Goal: Task Accomplishment & Management: Manage account settings

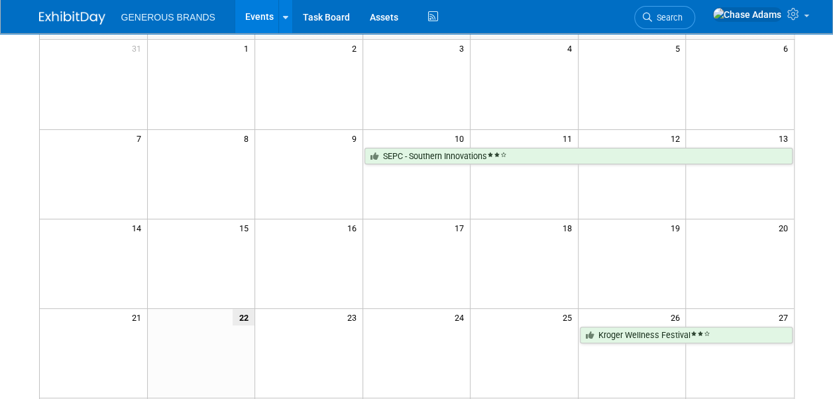
scroll to position [241, 0]
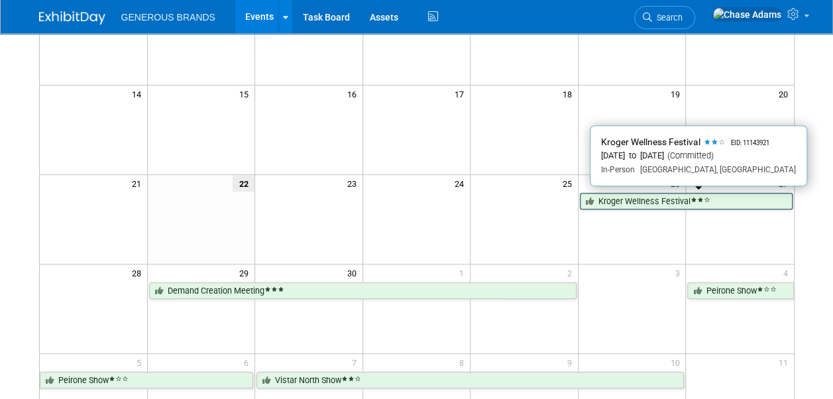
click at [671, 195] on link "Kroger Wellness Festival" at bounding box center [686, 201] width 213 height 17
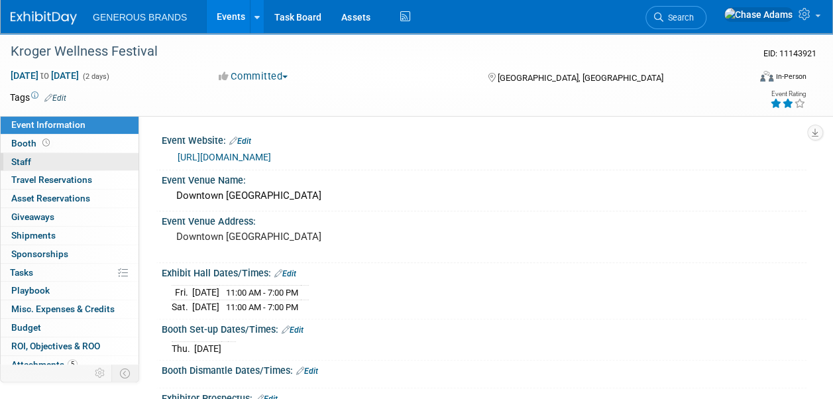
click at [73, 155] on link "0 Staff 0" at bounding box center [70, 162] width 138 height 18
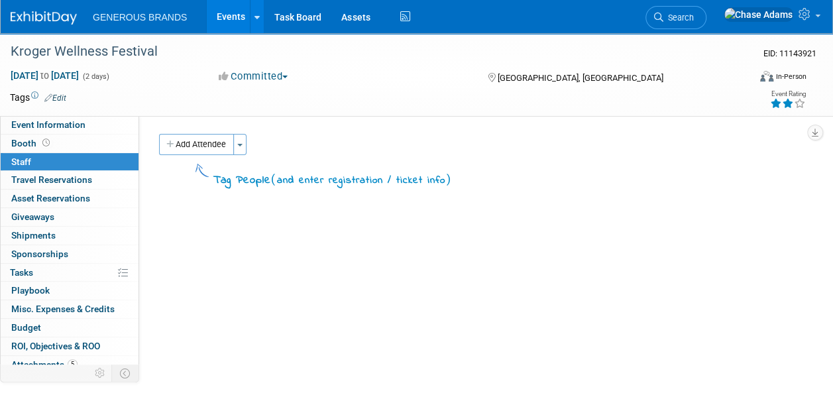
click at [209, 152] on button "Add Attendee" at bounding box center [196, 144] width 75 height 21
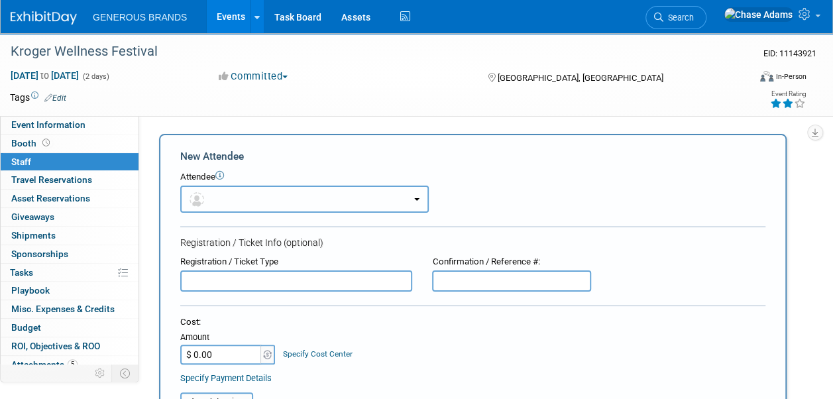
click at [288, 199] on button "button" at bounding box center [304, 199] width 249 height 27
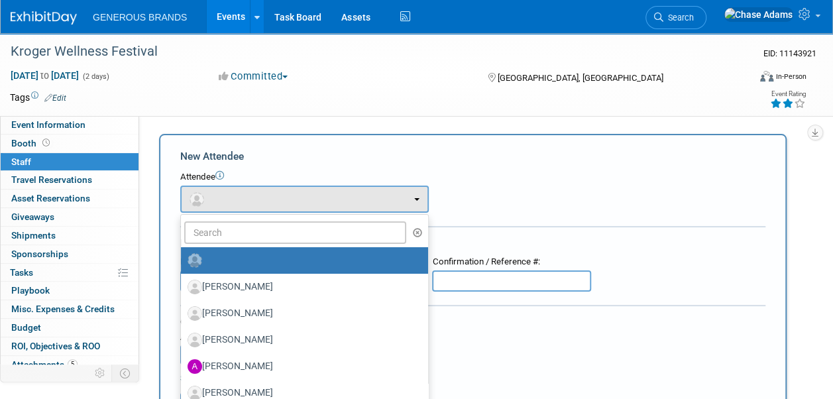
click at [359, 170] on form "New Attendee Attendee <img src="[URL][DOMAIN_NAME]" style="width: 22px; height:…" at bounding box center [472, 392] width 585 height 487
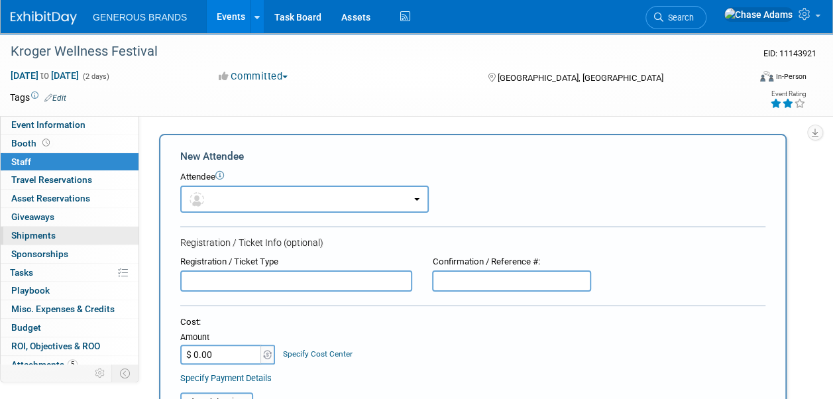
click at [47, 242] on link "0 Shipments 0" at bounding box center [70, 236] width 138 height 18
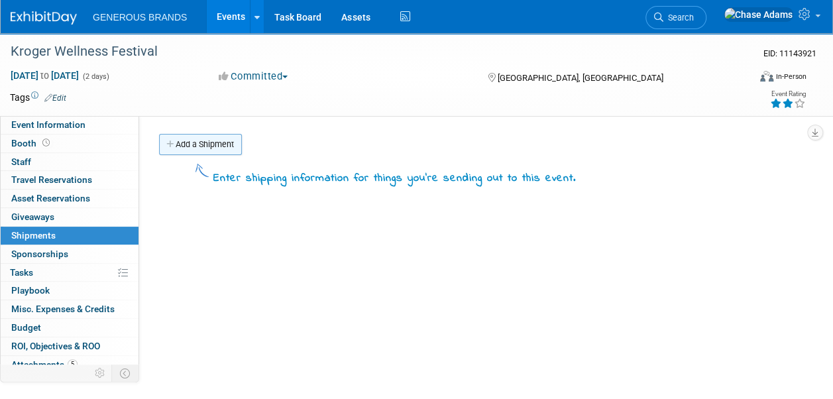
click at [212, 142] on link "Add a Shipment" at bounding box center [200, 144] width 83 height 21
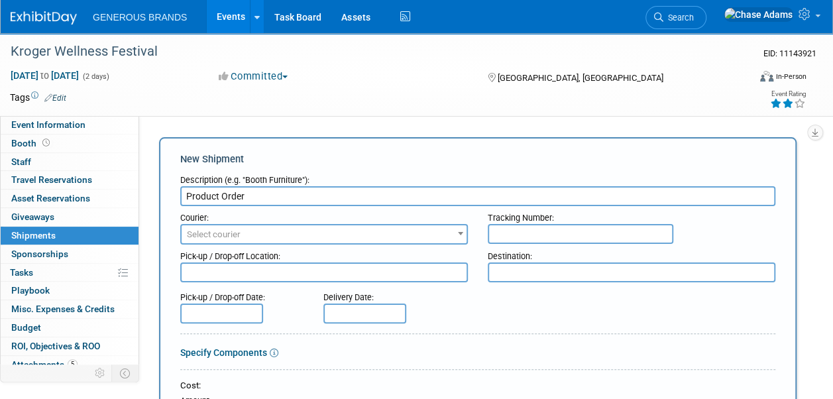
click at [285, 228] on span "Select courier" at bounding box center [324, 234] width 285 height 19
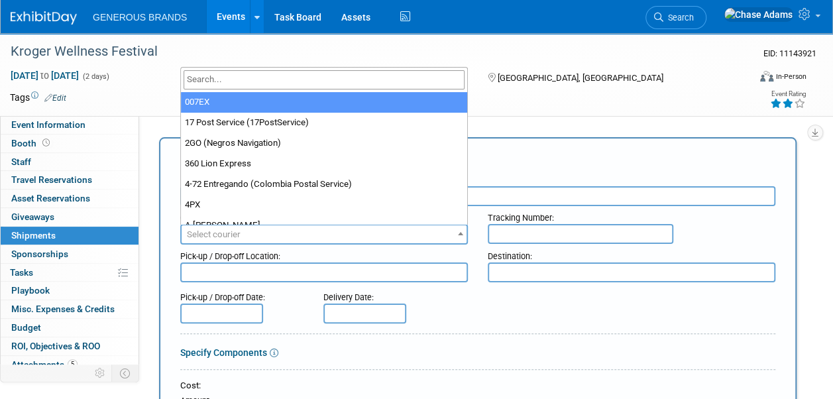
click at [243, 85] on input "search" at bounding box center [324, 79] width 281 height 19
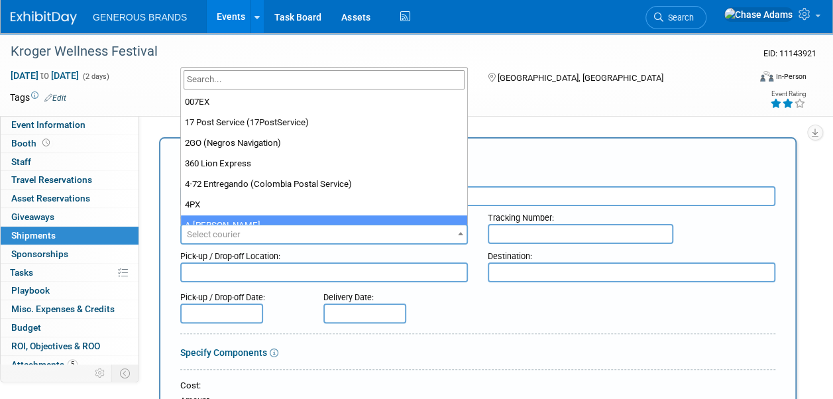
click at [300, 298] on div "Pick-up / Drop-off Date:" at bounding box center [241, 295] width 123 height 18
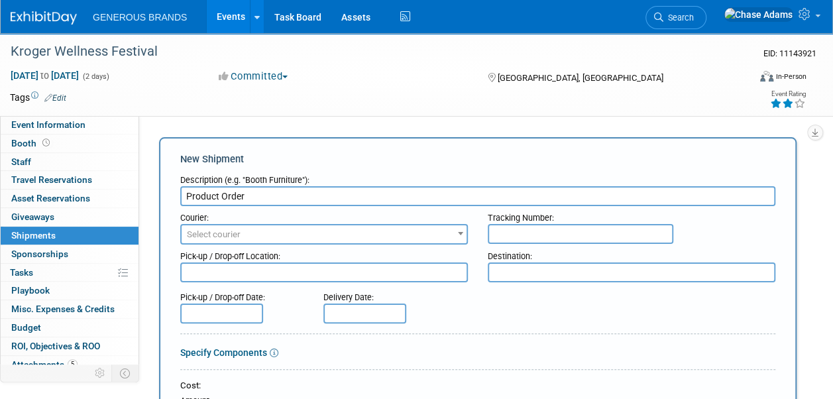
drag, startPoint x: 274, startPoint y: 199, endPoint x: 182, endPoint y: 195, distance: 92.9
click at [182, 195] on input "Product Order" at bounding box center [477, 196] width 595 height 20
type input "Booth Assets"
click at [306, 232] on span "Select courier" at bounding box center [324, 234] width 285 height 19
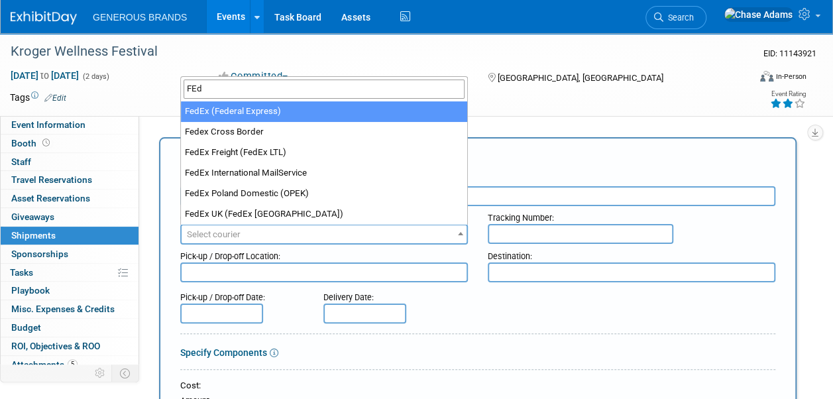
type input "FEd"
select select "206"
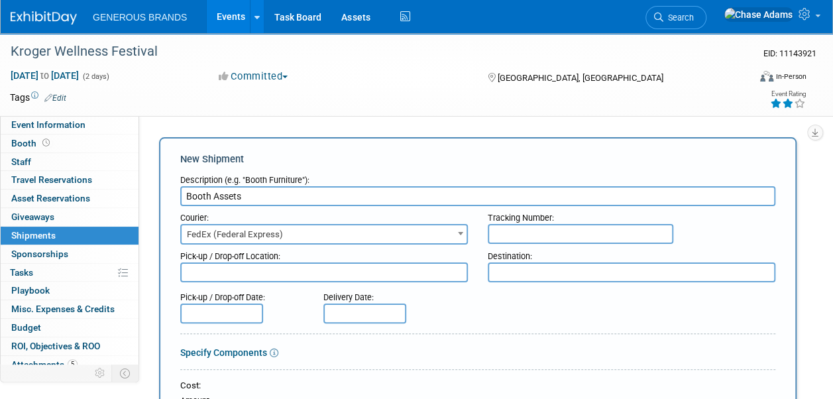
click at [318, 274] on textarea at bounding box center [324, 273] width 288 height 20
type textarea "[GEOGRAPHIC_DATA]"
click at [531, 282] on div at bounding box center [477, 283] width 595 height 3
click at [537, 274] on textarea at bounding box center [632, 273] width 288 height 20
type textarea "Fern"
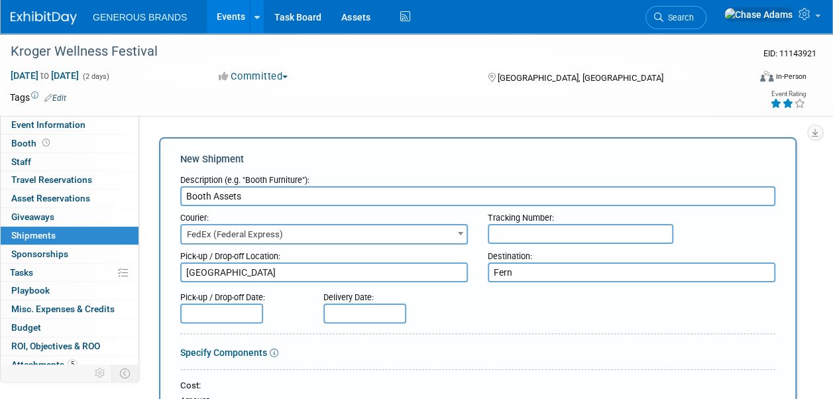
click at [217, 304] on input "text" at bounding box center [221, 314] width 83 height 20
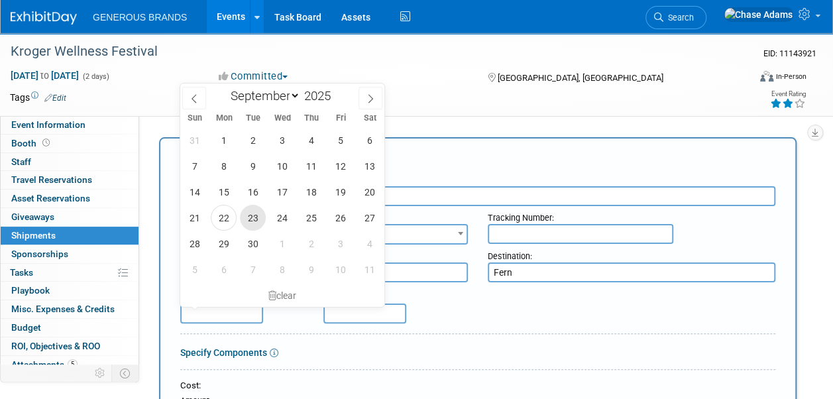
click at [250, 215] on span "23" at bounding box center [253, 218] width 26 height 26
type input "[DATE]"
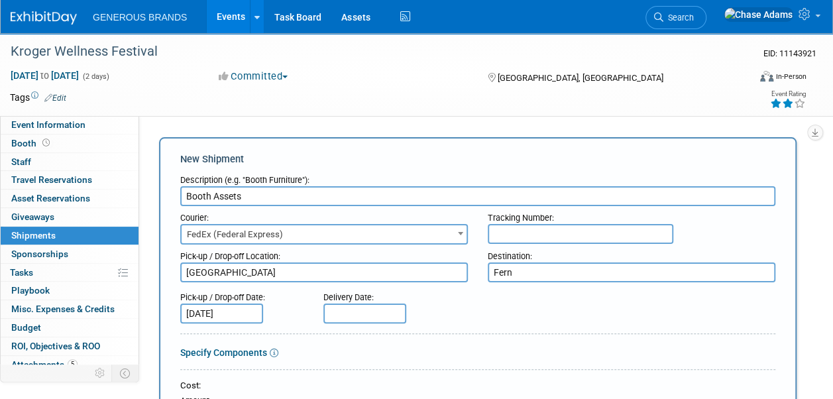
click at [345, 309] on input "text" at bounding box center [365, 314] width 83 height 20
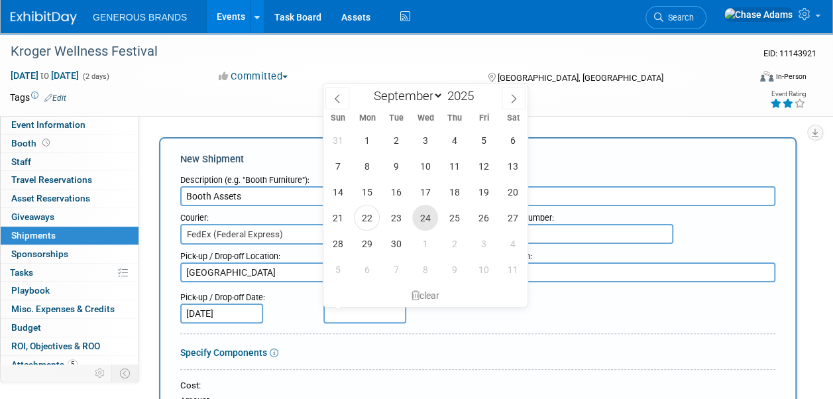
click at [427, 215] on span "24" at bounding box center [425, 218] width 26 height 26
type input "[DATE]"
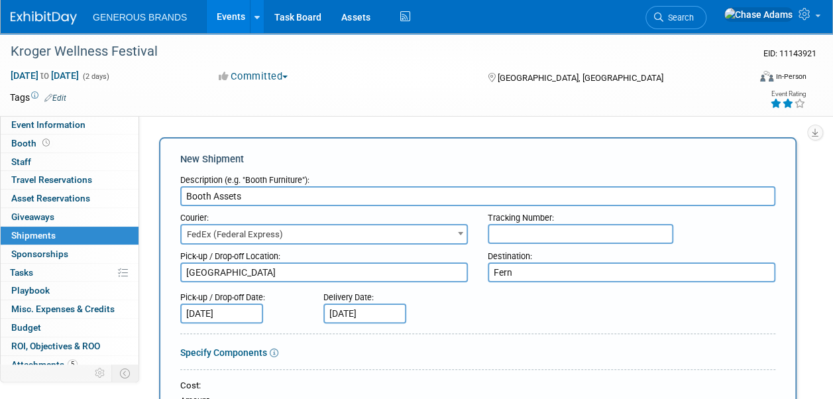
click at [436, 314] on div "Delivery Date: [DATE]" at bounding box center [391, 305] width 154 height 38
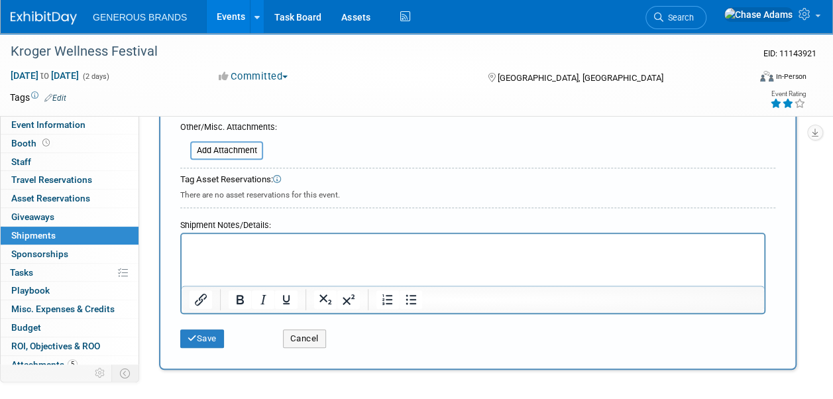
scroll to position [372, 0]
click at [253, 247] on p "Rich Text Area. Press ALT-0 for help." at bounding box center [473, 245] width 567 height 13
paste body "Rich Text Area. Press ALT-0 for help."
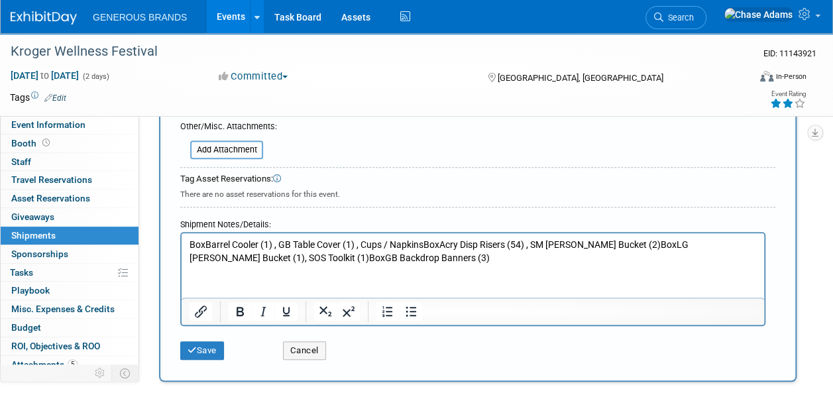
click at [280, 244] on p "BoxBarrel Cooler (1) , GB Table Cover (1) , Cups / NapkinsBoxAcry Disp Risers (…" at bounding box center [473, 252] width 567 height 26
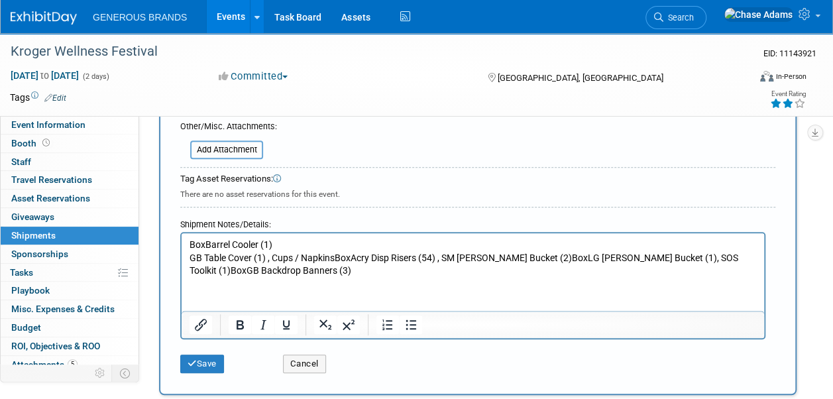
click at [270, 243] on p "BoxBarrel Cooler (1)" at bounding box center [473, 245] width 567 height 13
click at [275, 257] on p "GB Table Cover (1) , Cups / NapkinsBoxAcry Disp Risers (54) , SM [PERSON_NAME] …" at bounding box center [473, 265] width 567 height 26
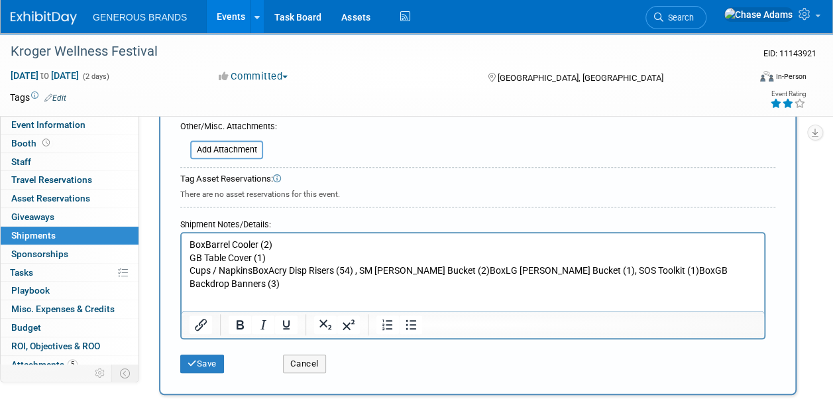
click at [264, 269] on p "Cups / NapkinsBoxAcry Disp Risers (54) , SM [PERSON_NAME] Bucket (2)BoxLG [PERS…" at bounding box center [473, 278] width 567 height 26
click at [268, 268] on p "Cups / NapkinsBoxAcry Disp Risers (54) , SM [PERSON_NAME] Bucket (2)BoxLG [PERS…" at bounding box center [473, 278] width 567 height 26
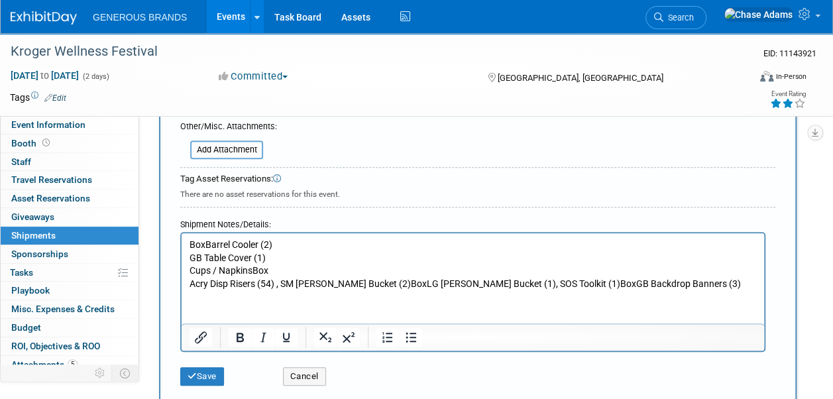
click at [271, 284] on p "Acry Disp Risers (54) , SM [PERSON_NAME] Bucket (2)BoxLG [PERSON_NAME] Bucket (…" at bounding box center [473, 284] width 567 height 13
click at [278, 284] on p "Acry Disp Risers (9) , SM [PERSON_NAME] Bucket (2)BoxLG [PERSON_NAME] Bucket (1…" at bounding box center [473, 284] width 567 height 13
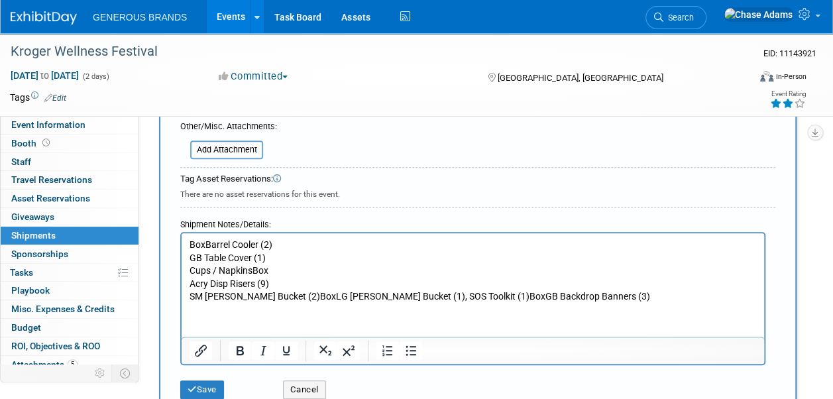
click at [266, 297] on p "SM [PERSON_NAME] Bucket (2)BoxLG [PERSON_NAME] Bucket (1), SOS Toolkit (1)BoxGB…" at bounding box center [473, 296] width 567 height 13
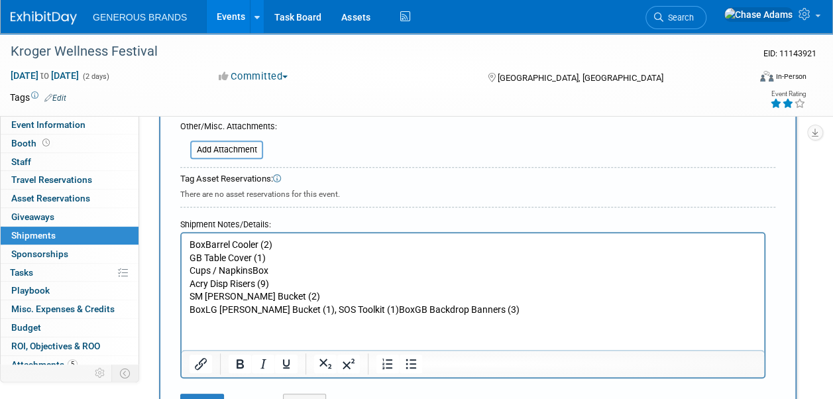
click at [284, 311] on p "BoxLG [PERSON_NAME] Bucket (1), SOS Toolkit (1)BoxGB Backdrop Banners (3)" at bounding box center [473, 310] width 567 height 13
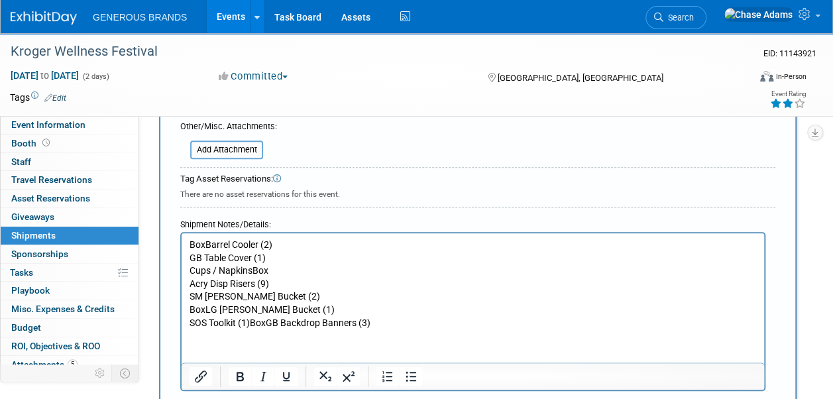
click at [269, 322] on p "SOS Toolkit (1)BoxGB Backdrop Banners (3)" at bounding box center [473, 323] width 567 height 13
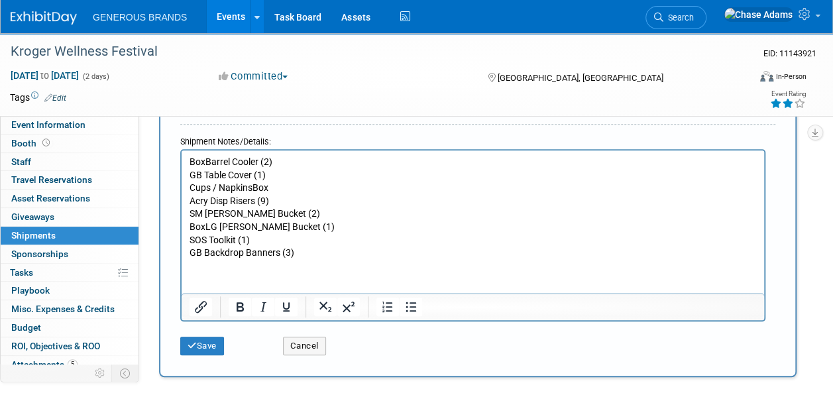
scroll to position [461, 0]
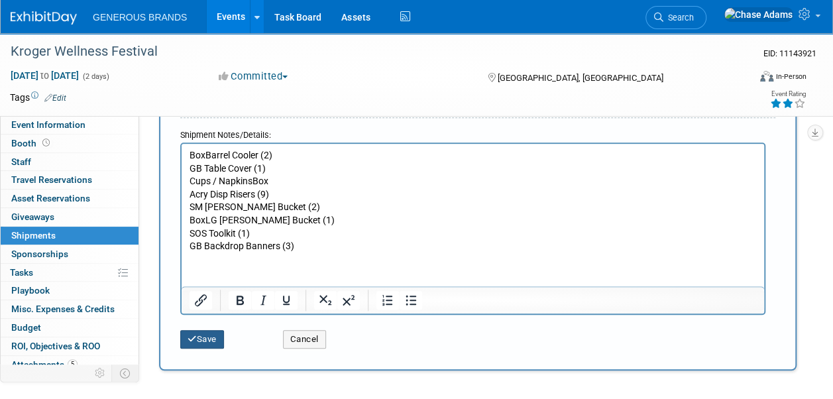
click at [206, 334] on button "Save" at bounding box center [202, 339] width 44 height 19
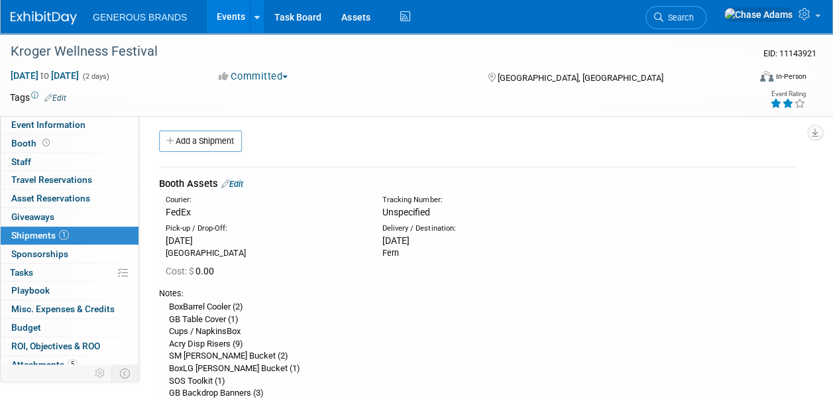
scroll to position [0, 0]
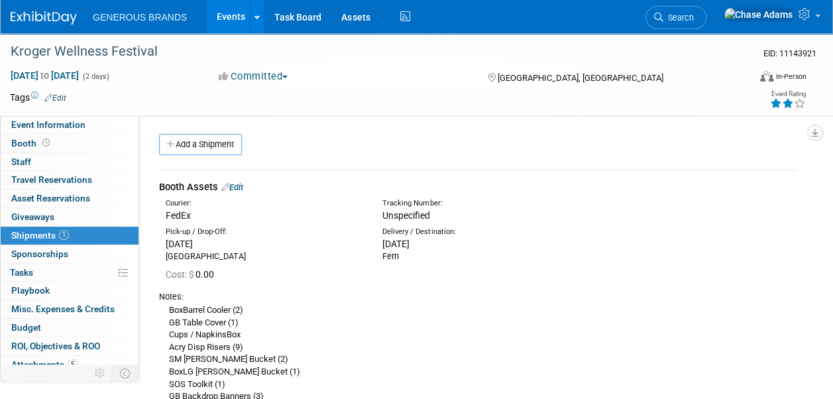
click at [243, 182] on link "Edit" at bounding box center [232, 187] width 22 height 10
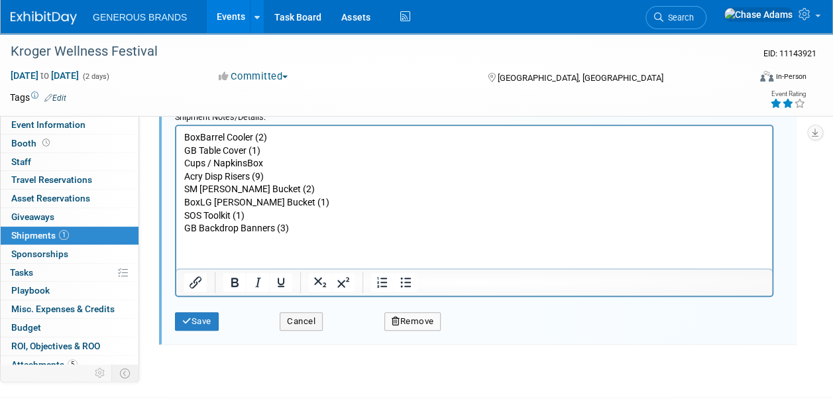
scroll to position [489, 0]
click at [309, 211] on p "BoxBarrel Cooler (2) GB Table Cover (1) Cups / NapkinsBox Acry Disp Risers (9) …" at bounding box center [474, 183] width 581 height 104
click at [299, 233] on p "BoxBarrel Cooler (2) GB Table Cover (1) Cups / NapkinsBox Acry Disp Risers (9) …" at bounding box center [474, 183] width 581 height 104
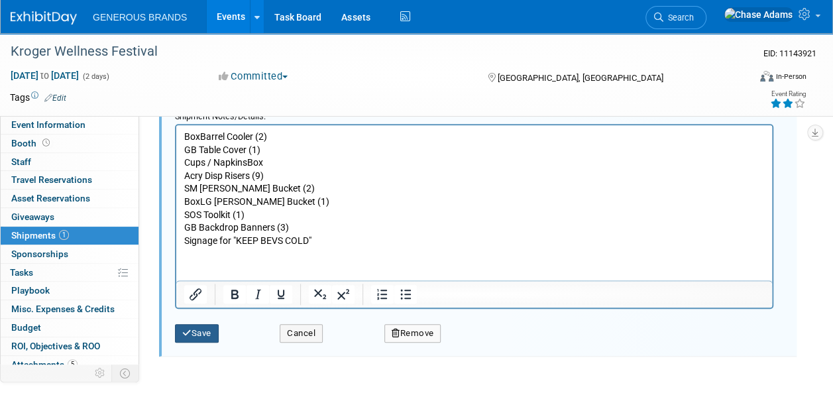
click at [184, 334] on icon "submit" at bounding box center [186, 333] width 9 height 9
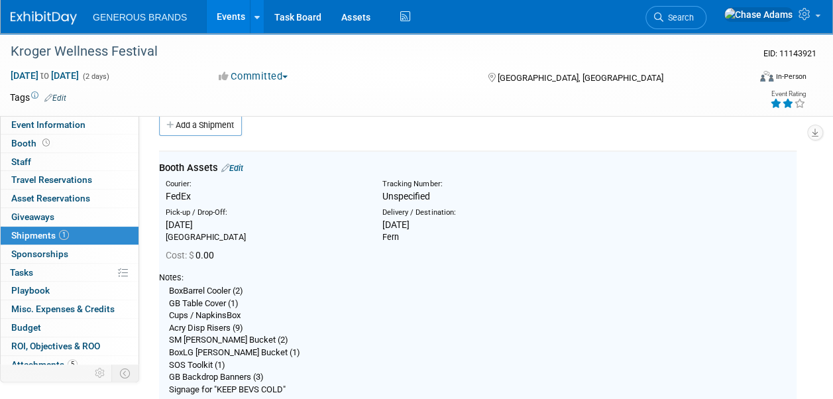
scroll to position [0, 0]
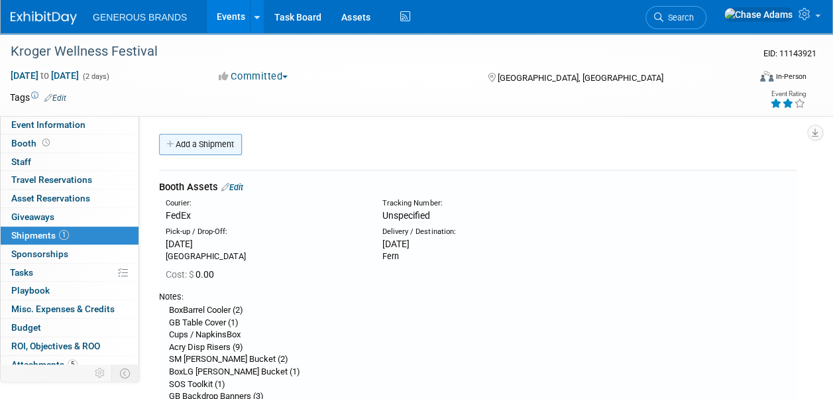
click at [212, 143] on link "Add a Shipment" at bounding box center [200, 144] width 83 height 21
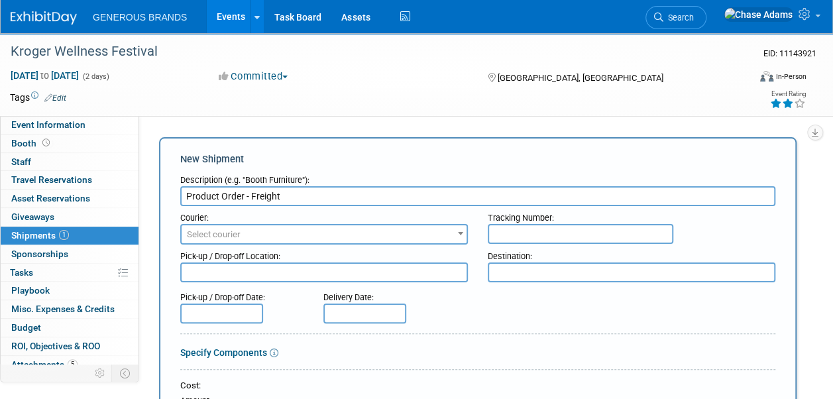
type input "Product Order - Freight"
click at [266, 273] on textarea at bounding box center [324, 273] width 288 height 20
type textarea "Fresh Logistics"
type textarea "Fern - Adv Warehouse"
click at [251, 308] on input "text" at bounding box center [221, 314] width 83 height 20
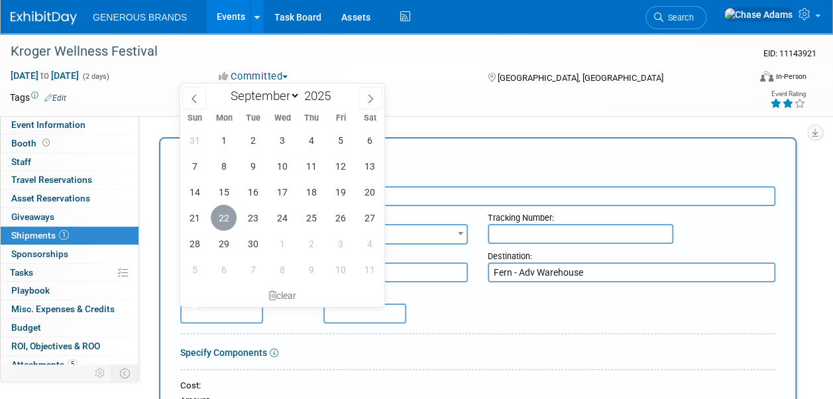
click at [223, 221] on span "22" at bounding box center [224, 218] width 26 height 26
type input "[DATE]"
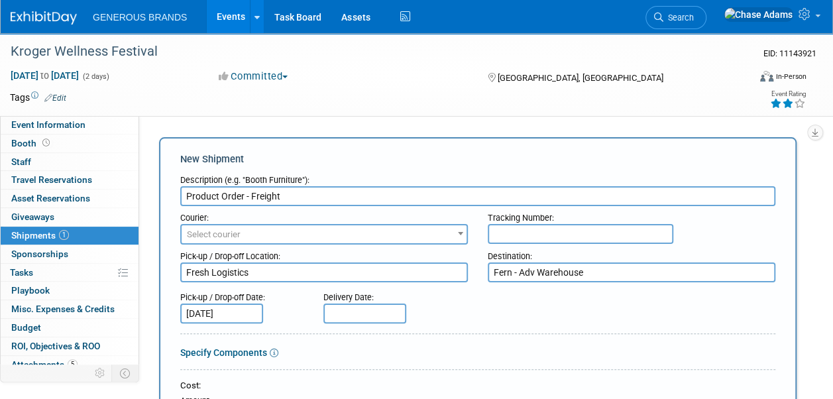
click at [376, 311] on input "text" at bounding box center [365, 314] width 83 height 20
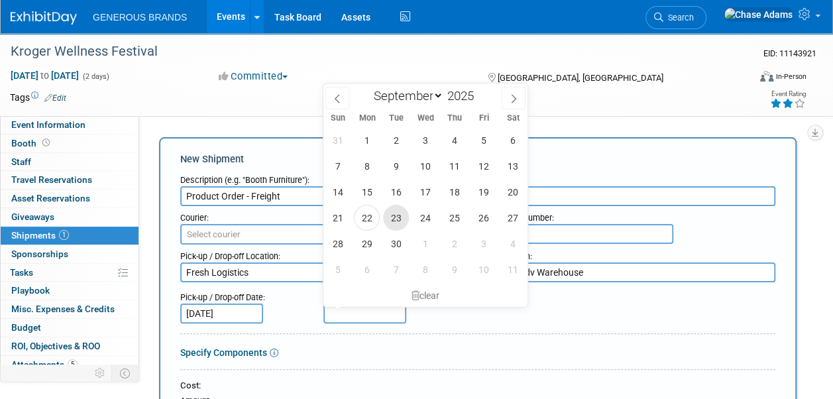
click at [390, 221] on span "23" at bounding box center [396, 218] width 26 height 26
type input "[DATE]"
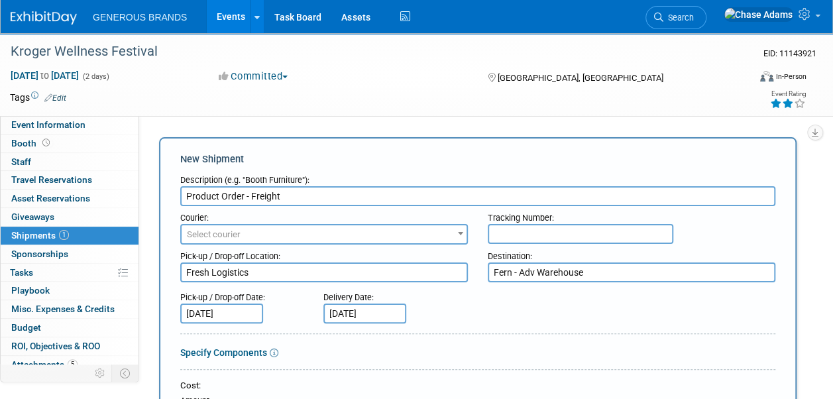
click at [426, 301] on div "Delivery Date:" at bounding box center [391, 295] width 134 height 18
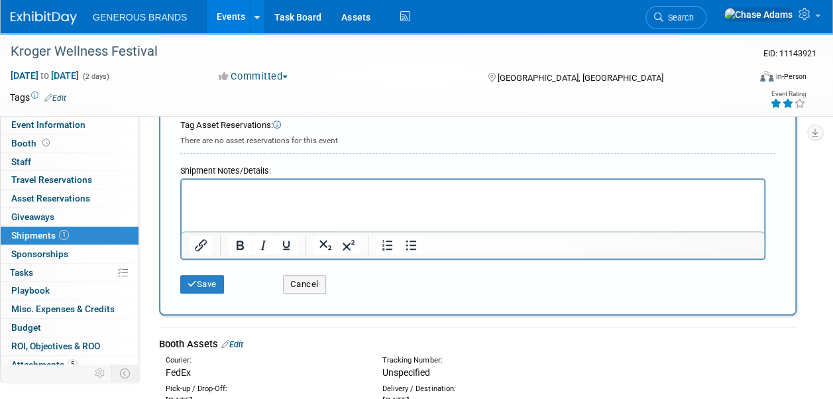
scroll to position [429, 0]
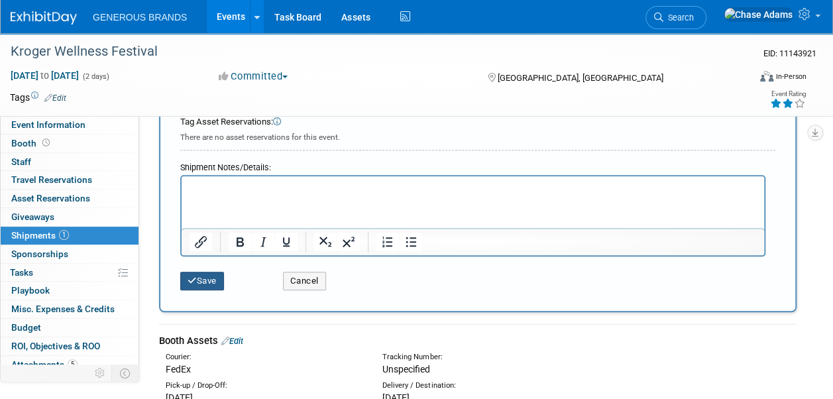
click at [212, 272] on button "Save" at bounding box center [202, 281] width 44 height 19
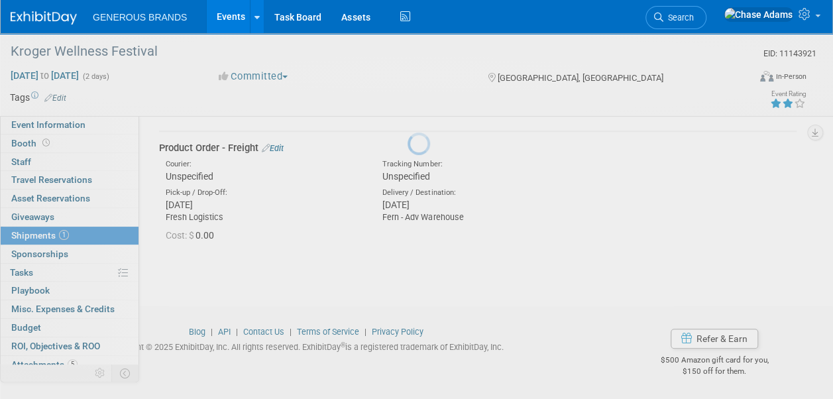
scroll to position [288, 0]
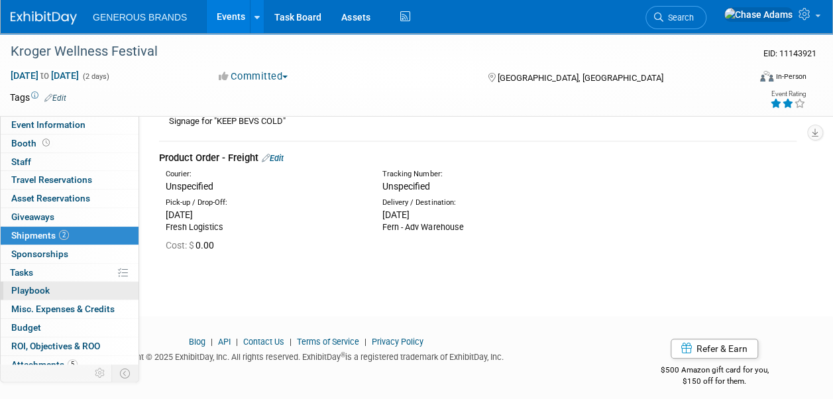
click at [70, 283] on link "0 Playbook 0" at bounding box center [70, 291] width 138 height 18
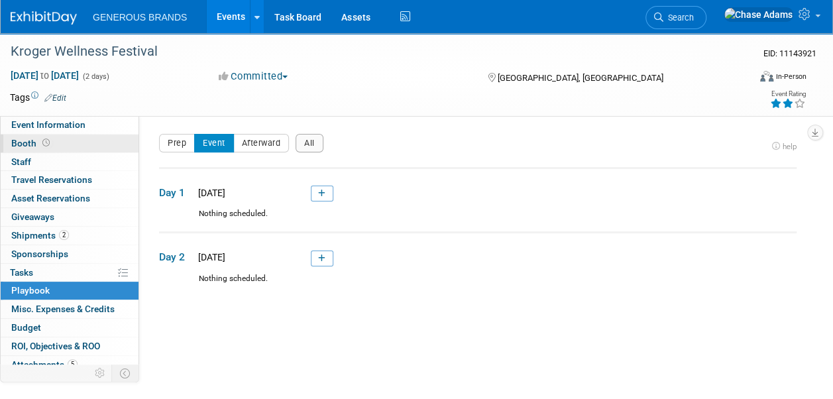
click at [68, 151] on link "Booth" at bounding box center [70, 144] width 138 height 18
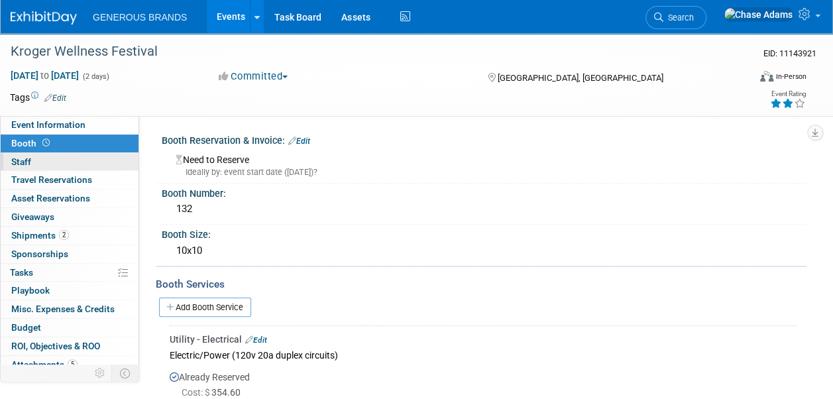
click at [74, 162] on link "0 Staff 0" at bounding box center [70, 162] width 138 height 18
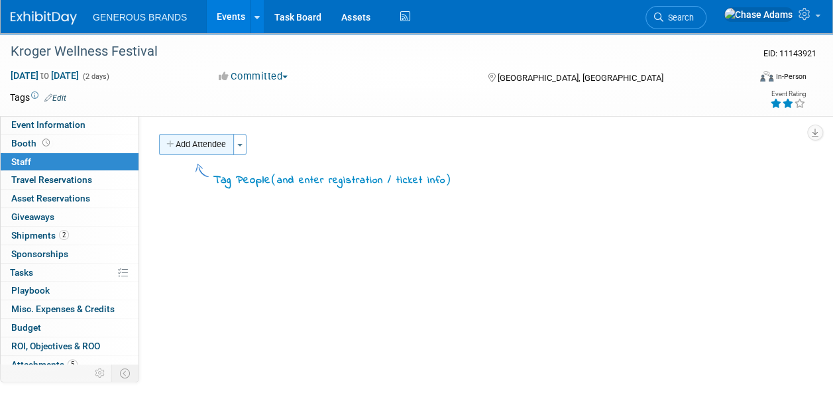
click at [208, 152] on button "Add Attendee" at bounding box center [196, 144] width 75 height 21
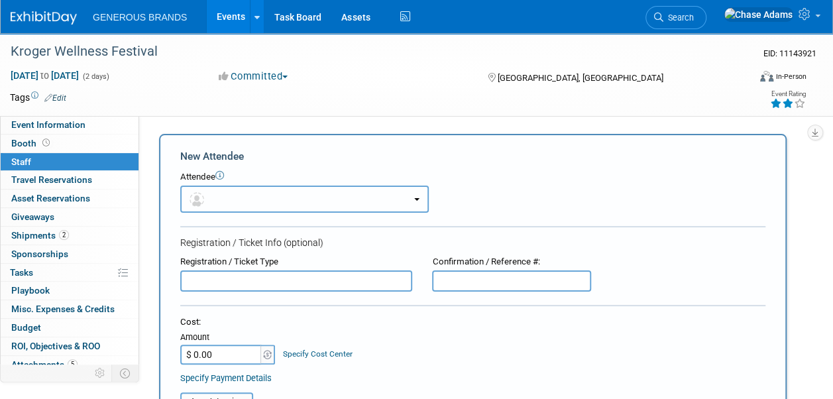
click at [248, 192] on button "button" at bounding box center [304, 199] width 249 height 27
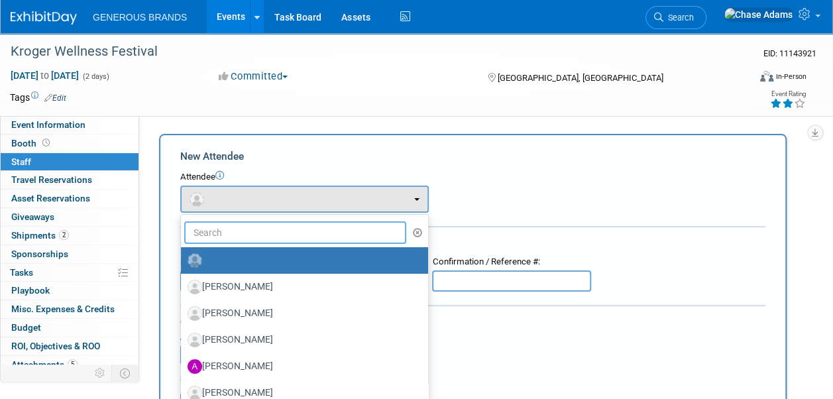
click at [226, 233] on input "text" at bounding box center [295, 232] width 222 height 23
type input "dArre"
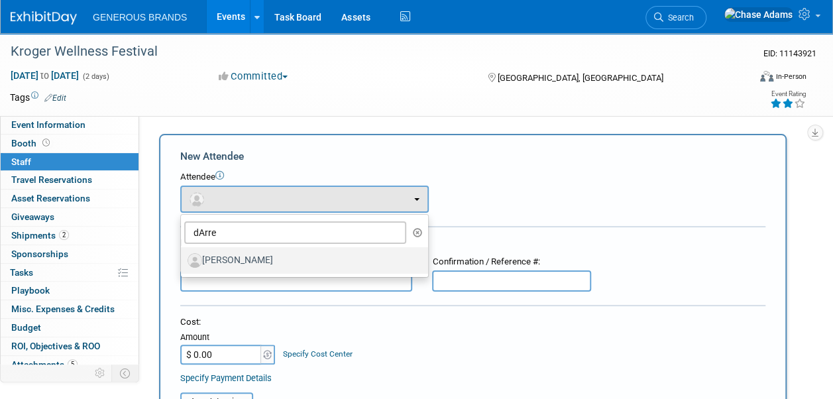
click at [250, 261] on label "[PERSON_NAME]" at bounding box center [301, 260] width 227 height 21
click at [183, 261] on input "[PERSON_NAME]" at bounding box center [178, 259] width 9 height 9
select select "209106d1-01fd-46d8-96cb-500a8cfcd530"
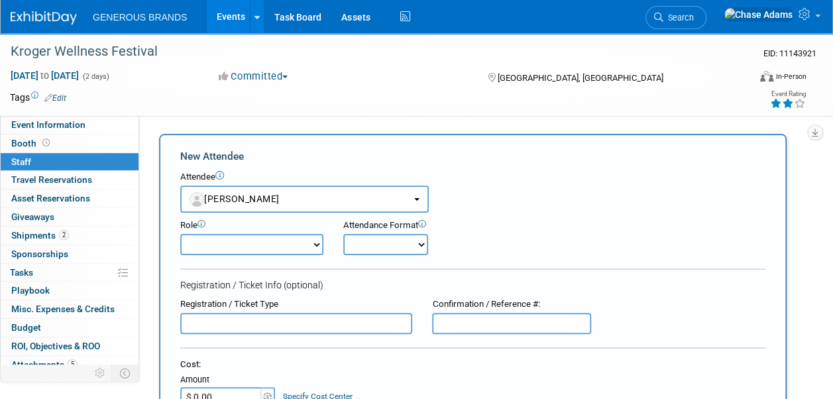
click at [269, 252] on select "Demonstrator Event Support Executive Leadership Host Marketing Planner Presenter" at bounding box center [251, 244] width 143 height 21
select select "4"
click at [180, 234] on select "Demonstrator Event Support Executive Leadership Host Marketing Planner Presenter" at bounding box center [251, 244] width 143 height 21
click at [398, 243] on select "Onsite Remote" at bounding box center [385, 244] width 85 height 21
click at [343, 234] on select "Onsite Remote" at bounding box center [385, 244] width 85 height 21
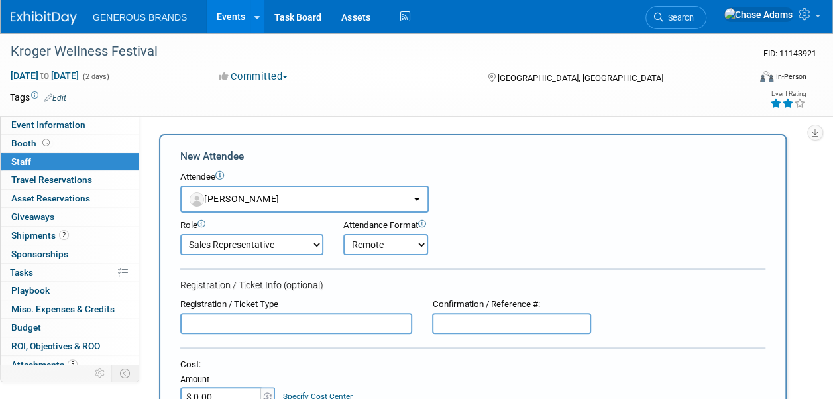
click at [388, 251] on select "Onsite Remote" at bounding box center [385, 244] width 85 height 21
select select "1"
click at [343, 234] on select "Onsite Remote" at bounding box center [385, 244] width 85 height 21
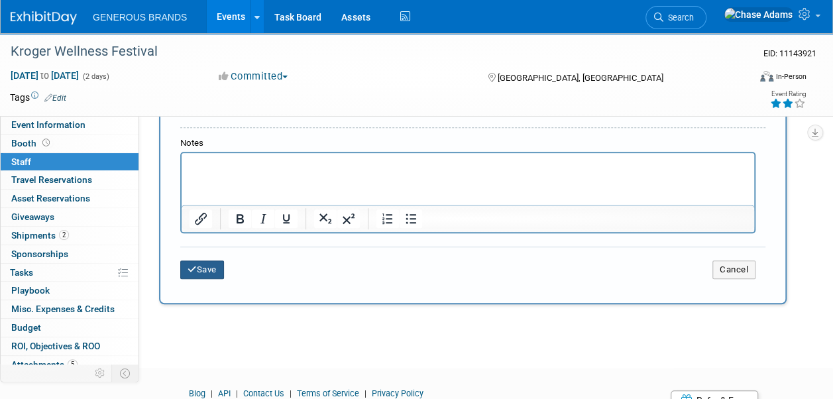
click at [215, 276] on button "Save" at bounding box center [202, 270] width 44 height 19
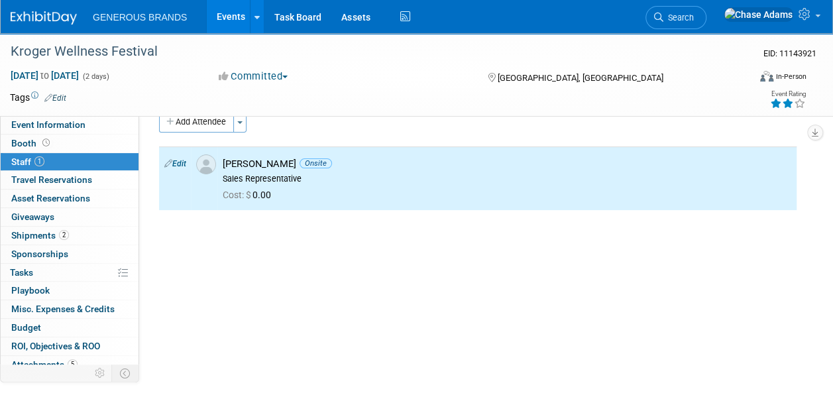
scroll to position [15, 0]
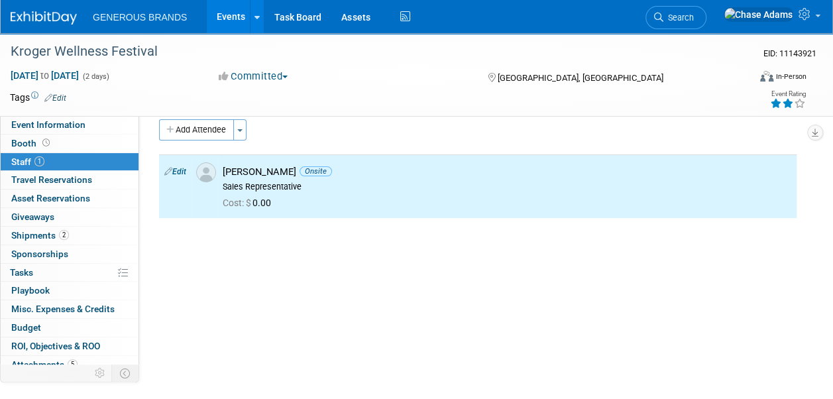
click at [215, 276] on div "Event Website: Edit [URL][DOMAIN_NAME] Event Venue Name: [GEOGRAPHIC_DATA]- [GE…" at bounding box center [473, 274] width 668 height 347
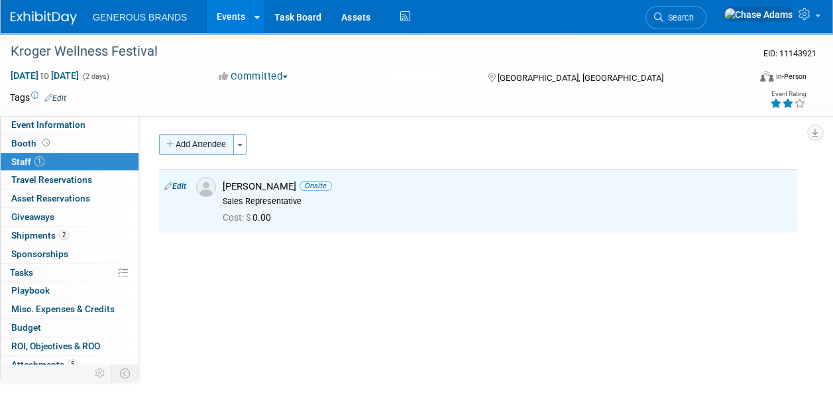
click at [205, 150] on button "Add Attendee" at bounding box center [196, 144] width 75 height 21
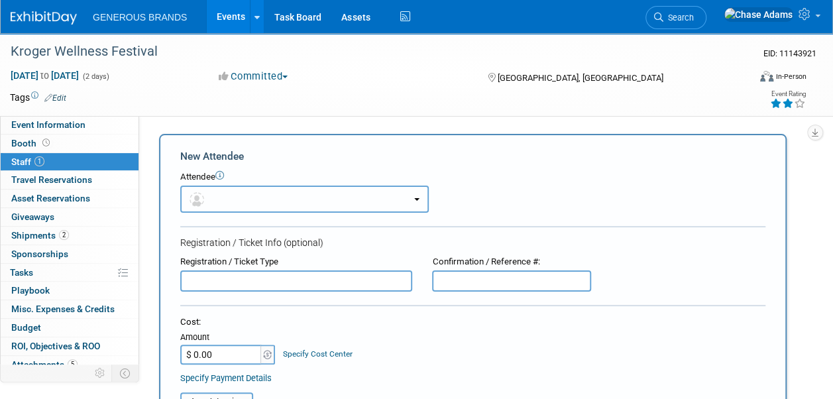
click at [239, 207] on button "button" at bounding box center [304, 199] width 249 height 27
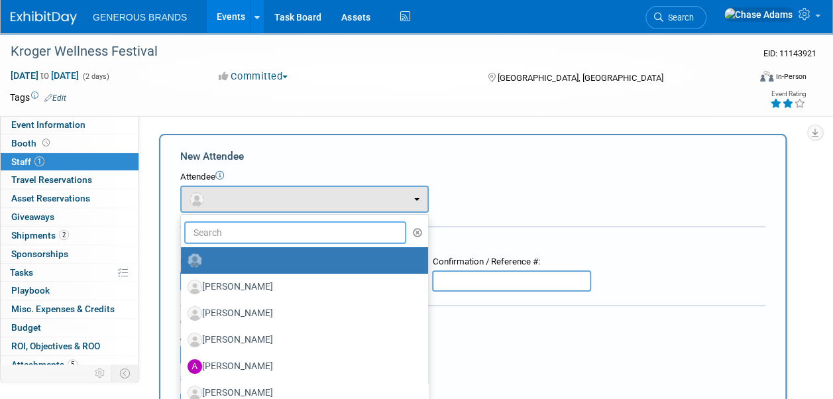
click at [236, 224] on input "text" at bounding box center [295, 232] width 222 height 23
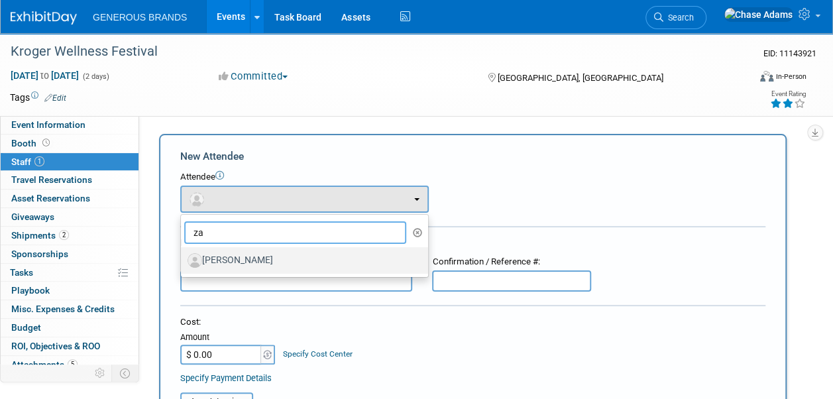
type input "za"
click at [251, 259] on label "[PERSON_NAME]" at bounding box center [301, 260] width 227 height 21
click at [183, 259] on input "[PERSON_NAME]" at bounding box center [178, 259] width 9 height 9
select select "a51960b0-8651-4bb8-8beb-1f1c6b469d13"
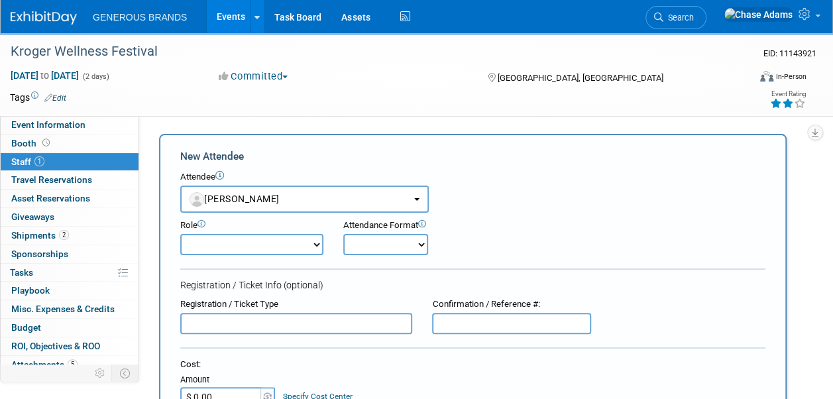
click at [278, 250] on select "Demonstrator Event Support Executive Leadership Host Marketing Planner Presenter" at bounding box center [251, 244] width 143 height 21
select select "4"
click at [180, 234] on select "Demonstrator Event Support Executive Leadership Host Marketing Planner Presenter" at bounding box center [251, 244] width 143 height 21
click at [366, 244] on select "Onsite Remote" at bounding box center [385, 244] width 85 height 21
select select "1"
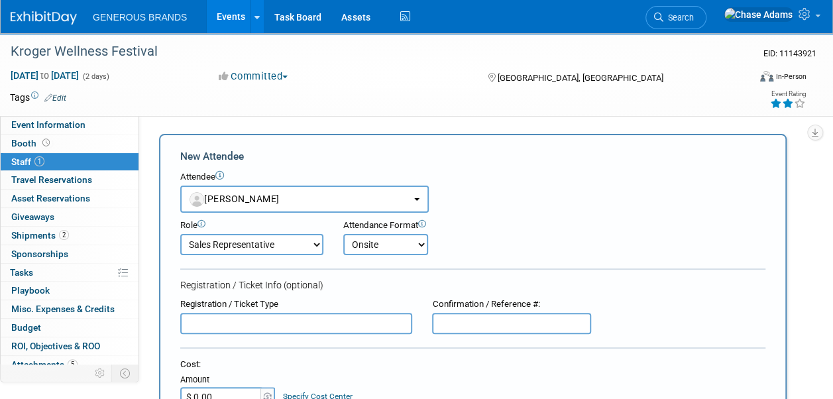
click at [343, 234] on select "Onsite Remote" at bounding box center [385, 244] width 85 height 21
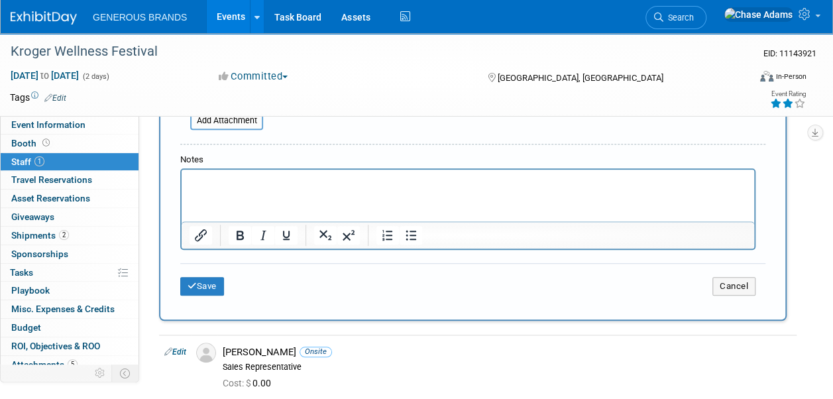
scroll to position [388, 0]
click at [202, 287] on button "Save" at bounding box center [202, 285] width 44 height 19
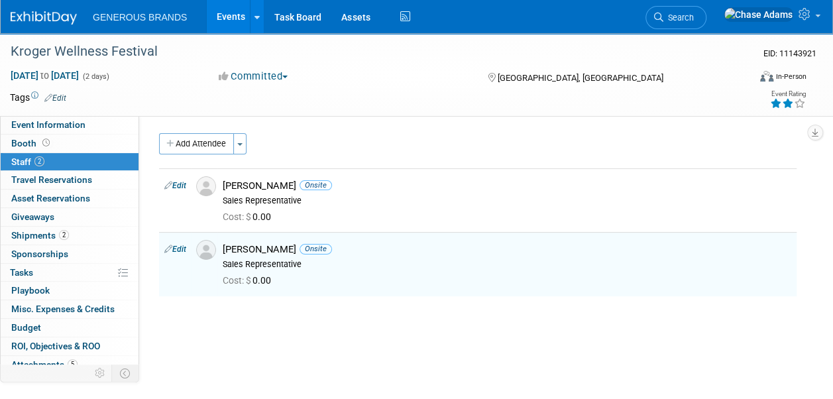
scroll to position [0, 0]
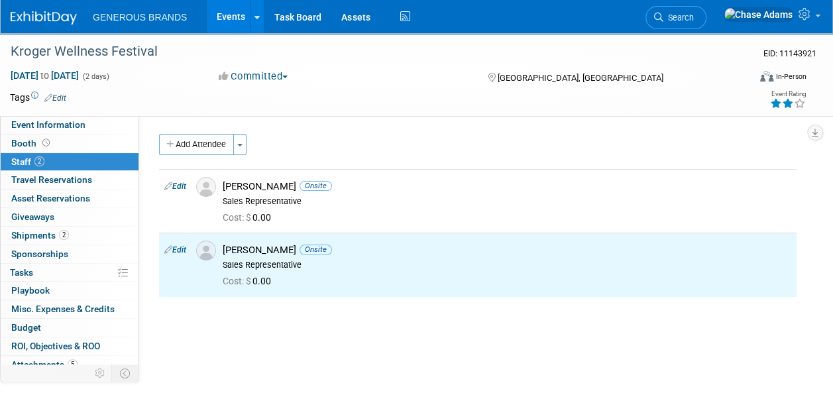
click at [201, 126] on div "Event Website: Edit [URL][DOMAIN_NAME] Event Venue Name: [GEOGRAPHIC_DATA]- [GE…" at bounding box center [473, 289] width 668 height 347
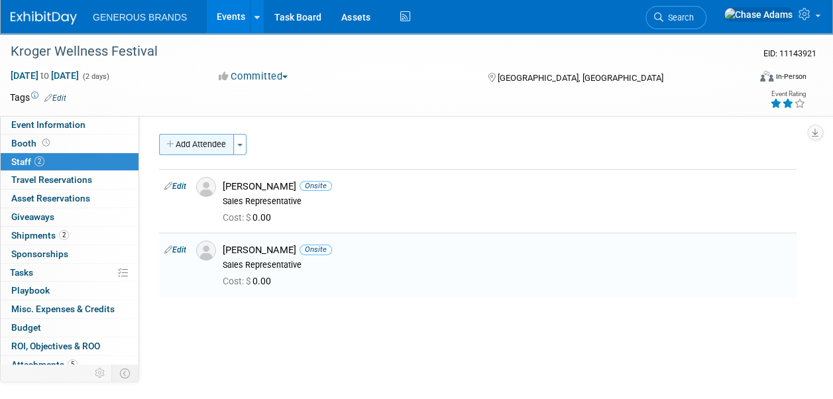
click at [198, 145] on button "Add Attendee" at bounding box center [196, 144] width 75 height 21
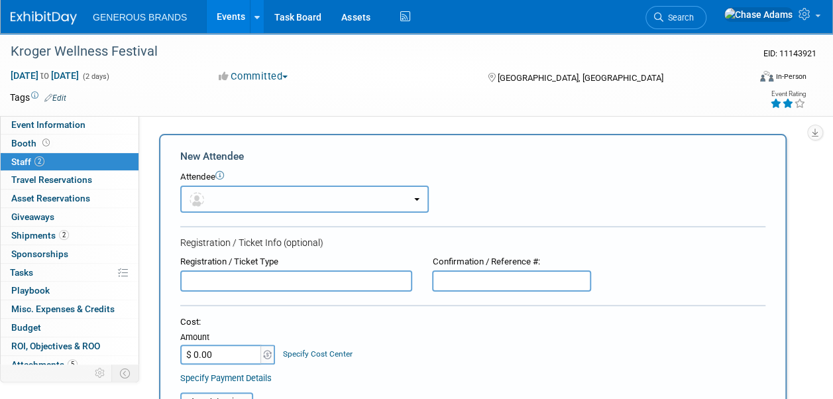
click at [268, 206] on button "button" at bounding box center [304, 199] width 249 height 27
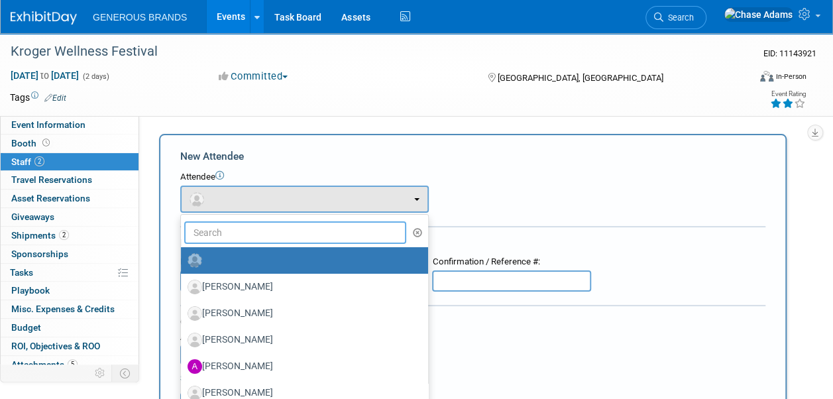
click at [253, 240] on input "text" at bounding box center [295, 232] width 222 height 23
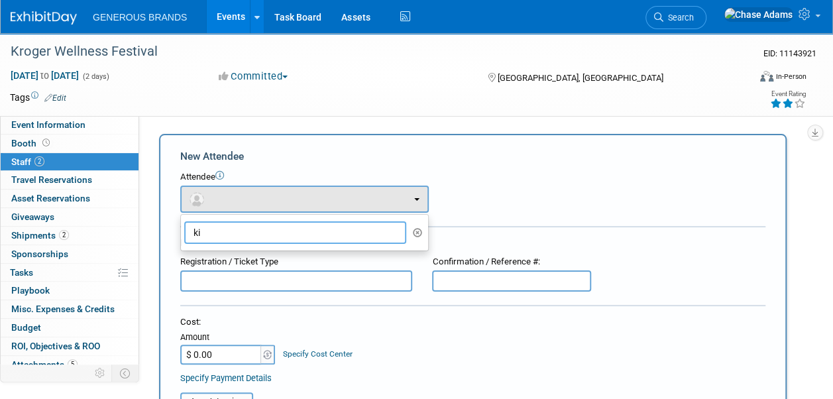
type input "k"
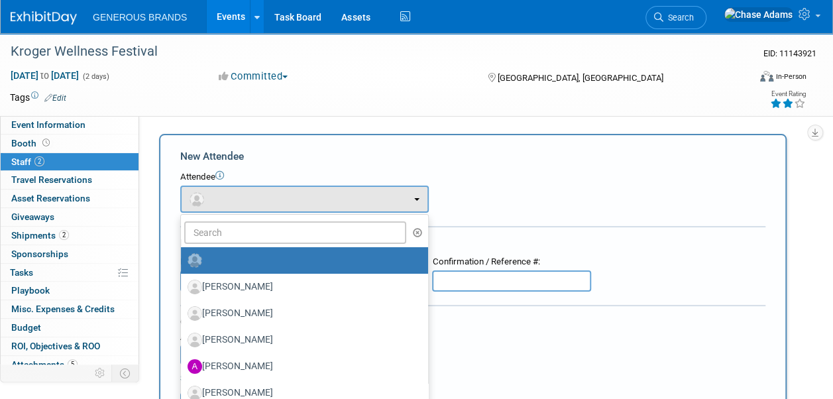
click at [341, 178] on div "Attendee" at bounding box center [472, 177] width 585 height 13
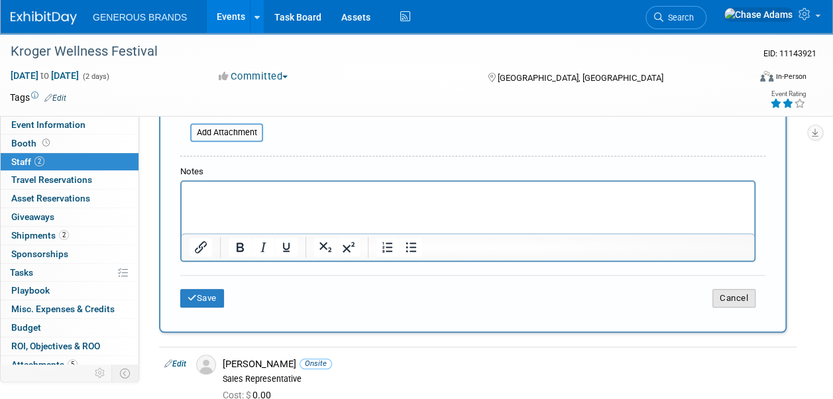
click at [729, 297] on button "Cancel" at bounding box center [734, 298] width 43 height 19
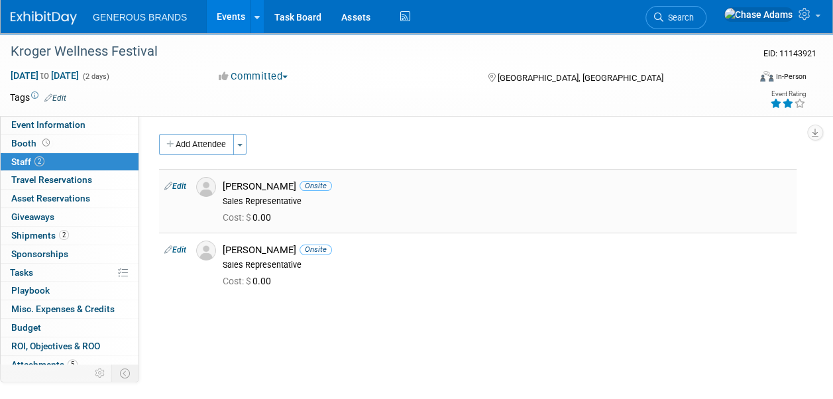
click at [186, 188] on link "Edit" at bounding box center [175, 186] width 22 height 9
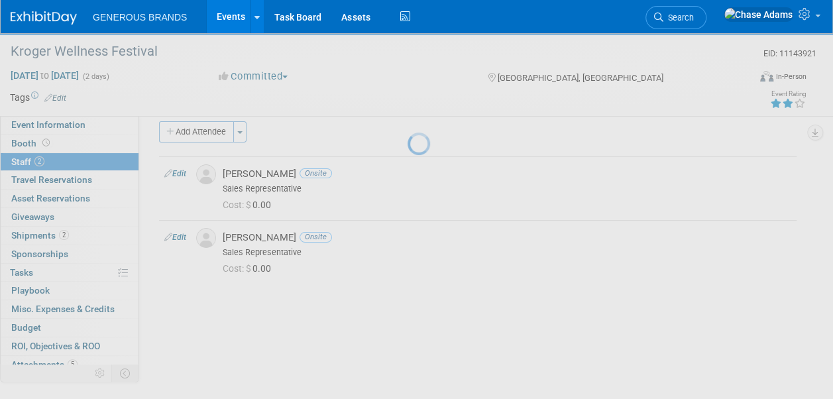
select select "209106d1-01fd-46d8-96cb-500a8cfcd530"
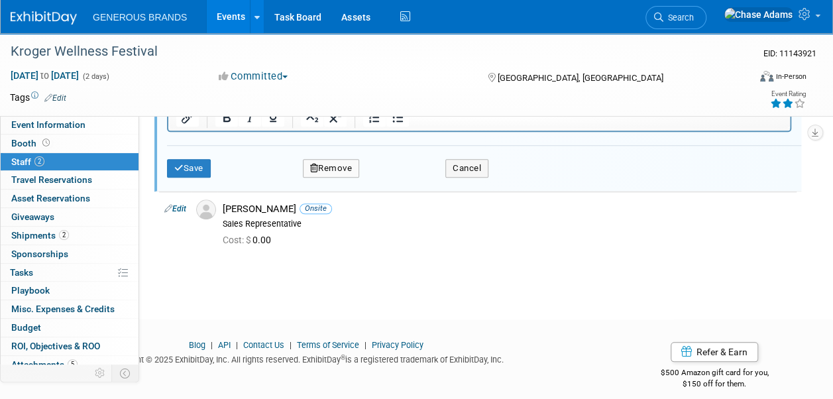
scroll to position [507, 0]
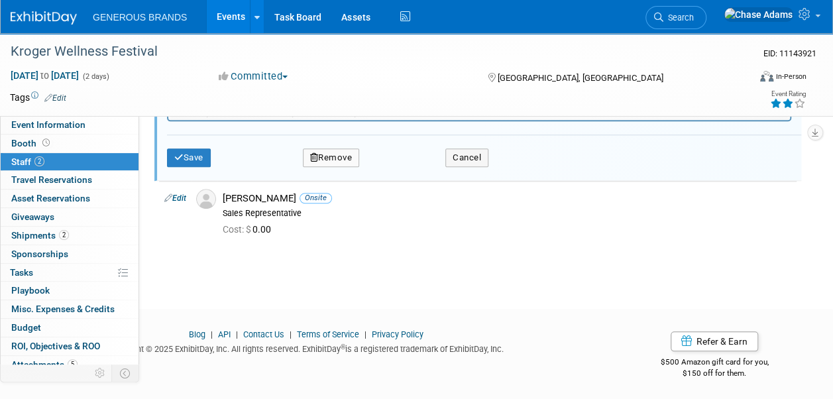
click at [329, 164] on button "Remove" at bounding box center [331, 157] width 57 height 19
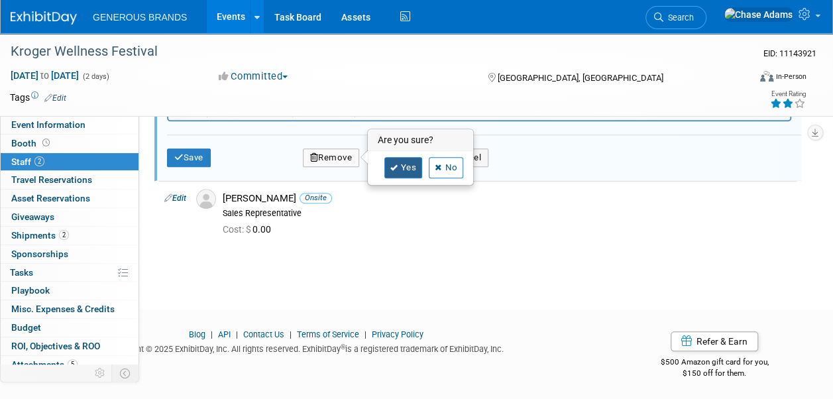
click at [412, 168] on link "Yes" at bounding box center [403, 167] width 38 height 21
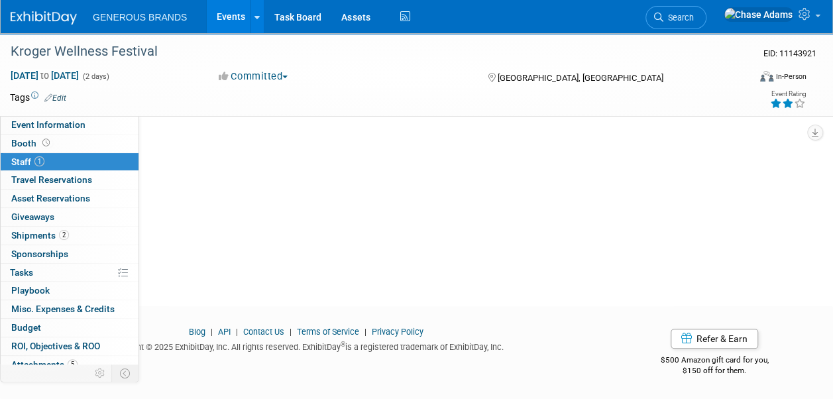
scroll to position [0, 0]
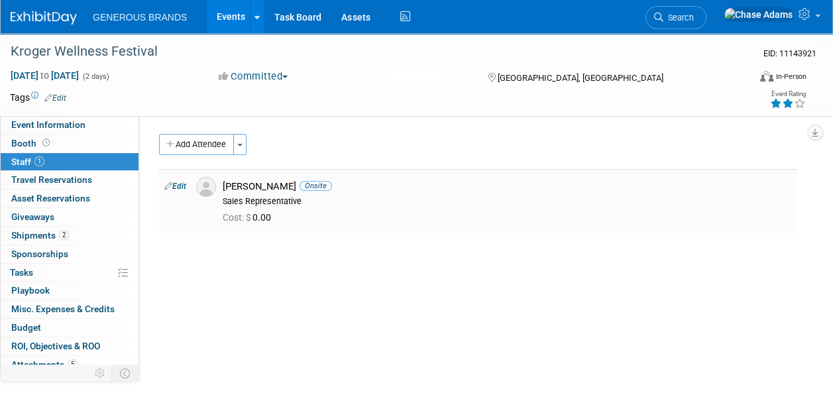
click at [186, 182] on link "Edit" at bounding box center [175, 186] width 22 height 9
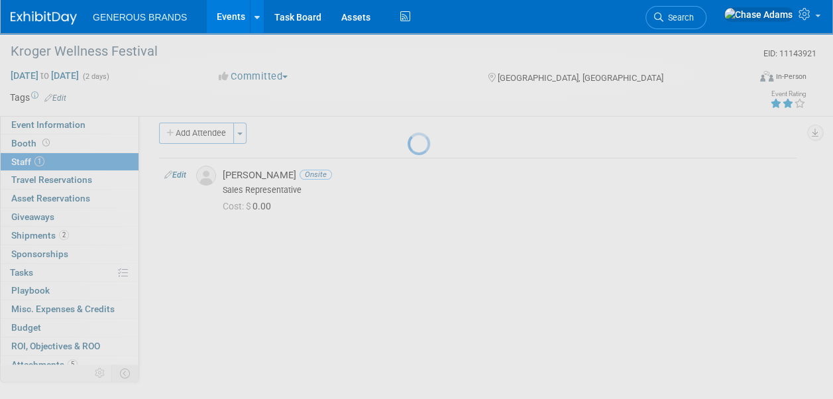
select select "a51960b0-8651-4bb8-8beb-1f1c6b469d13"
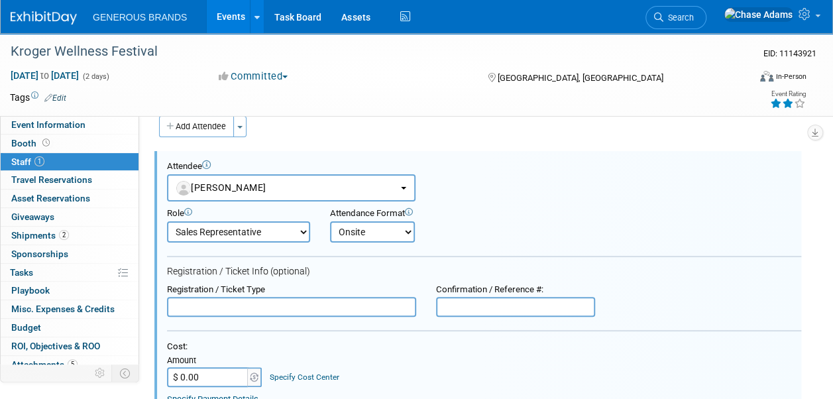
scroll to position [296, 0]
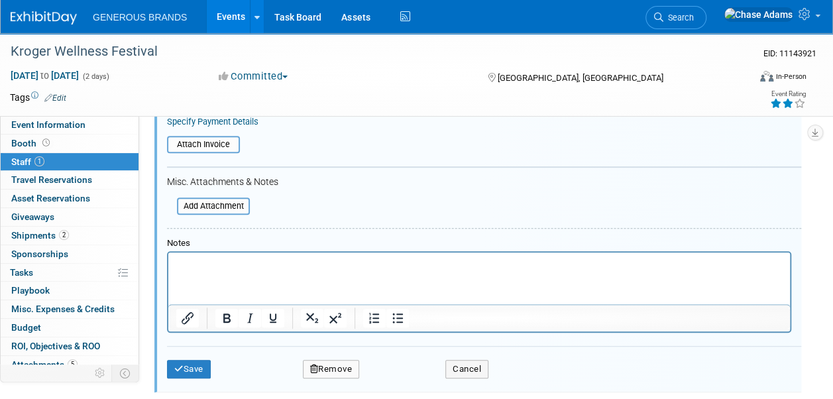
click at [339, 365] on button "Remove" at bounding box center [331, 369] width 57 height 19
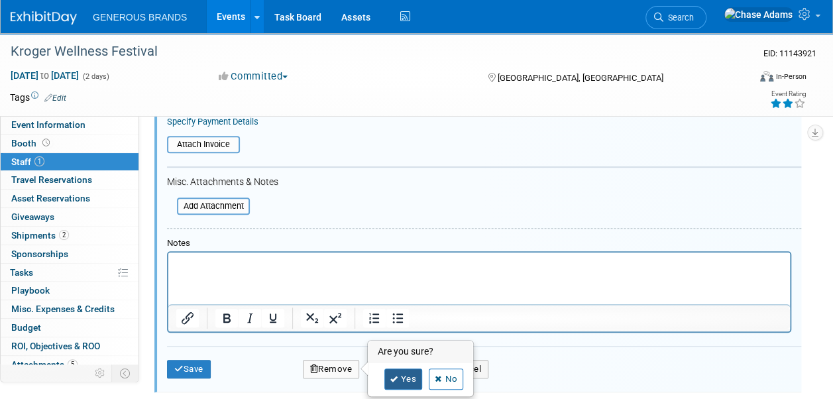
click at [407, 379] on link "Yes" at bounding box center [403, 379] width 38 height 21
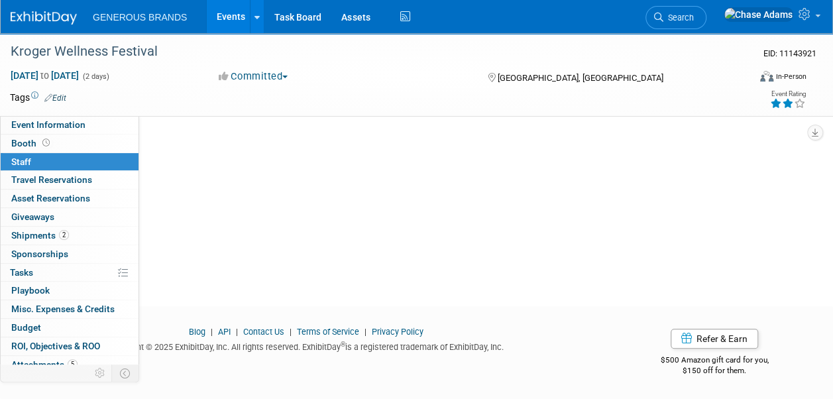
scroll to position [0, 0]
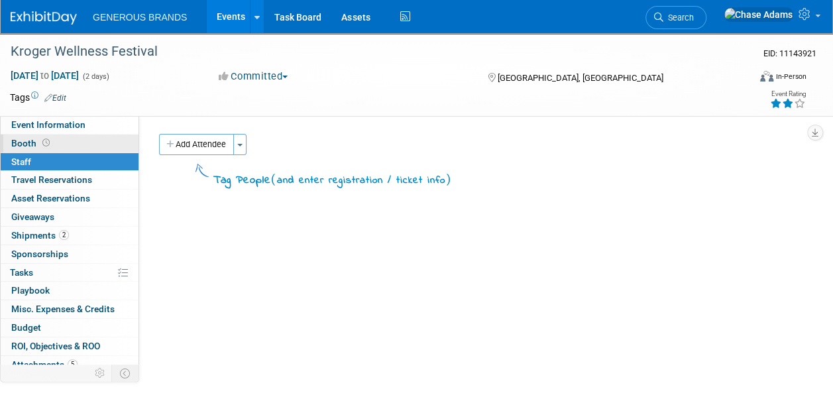
click at [84, 147] on link "Booth" at bounding box center [70, 144] width 138 height 18
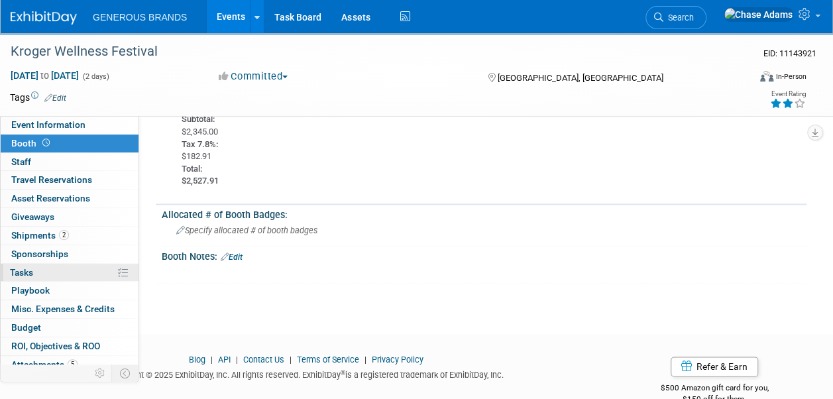
scroll to position [97, 0]
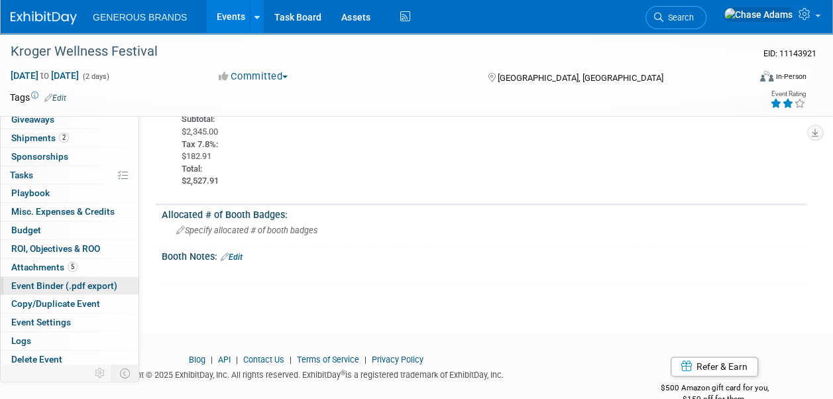
click at [42, 284] on span "Event Binder (.pdf export)" at bounding box center [64, 285] width 106 height 11
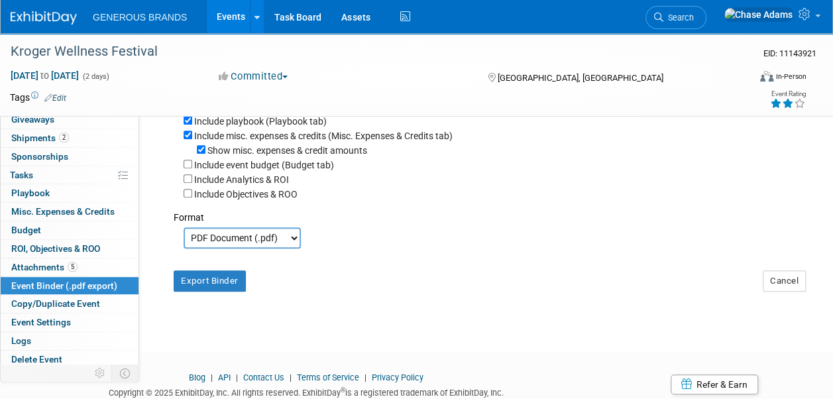
scroll to position [325, 0]
click at [213, 284] on button "Export Binder" at bounding box center [210, 280] width 72 height 21
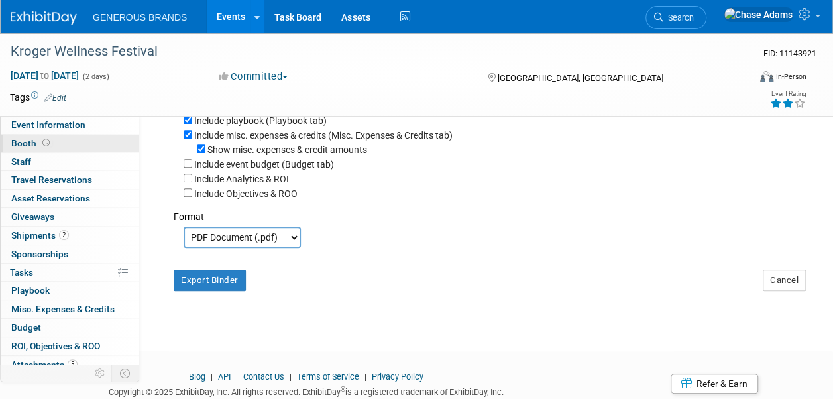
click at [61, 139] on link "Booth" at bounding box center [70, 144] width 138 height 18
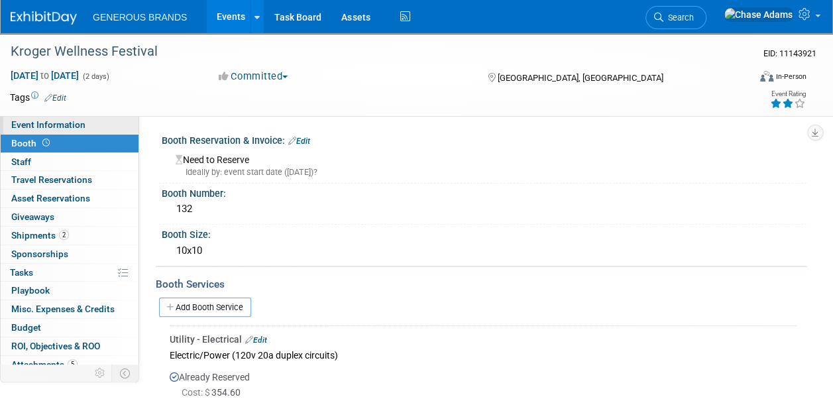
click at [70, 127] on span "Event Information" at bounding box center [48, 124] width 74 height 11
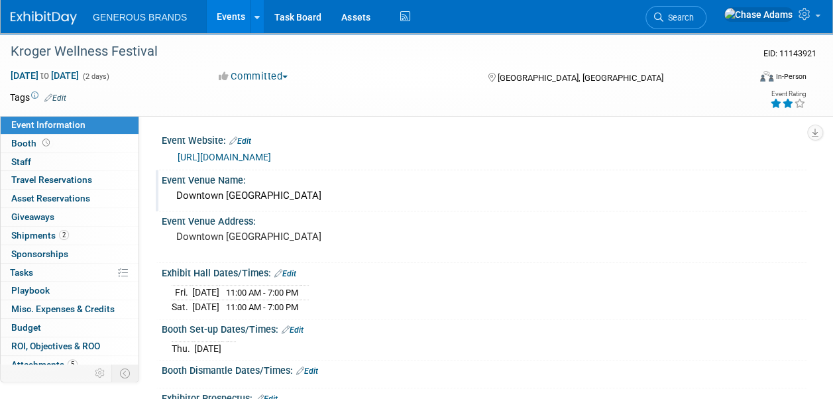
scroll to position [146, 0]
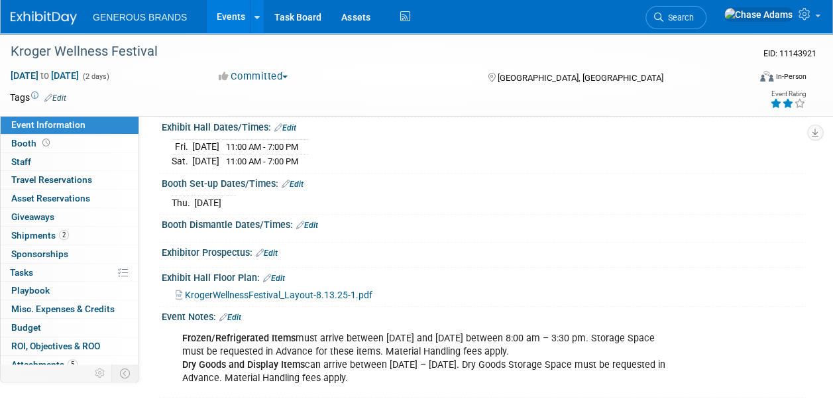
click at [329, 290] on span "KrogerWellnessFestival_Layout-8.13.25-1.pdf" at bounding box center [279, 295] width 188 height 11
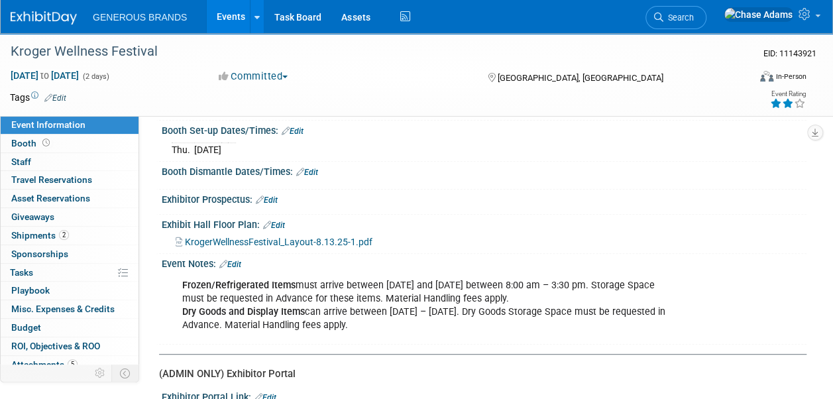
scroll to position [0, 0]
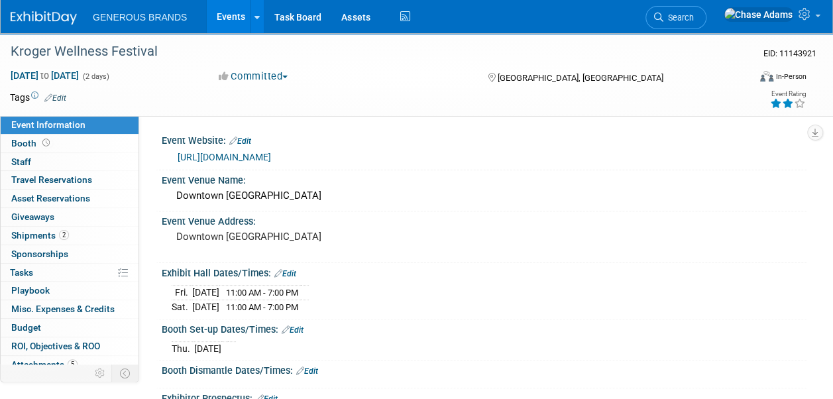
click at [271, 160] on link "[URL][DOMAIN_NAME]" at bounding box center [224, 157] width 93 height 11
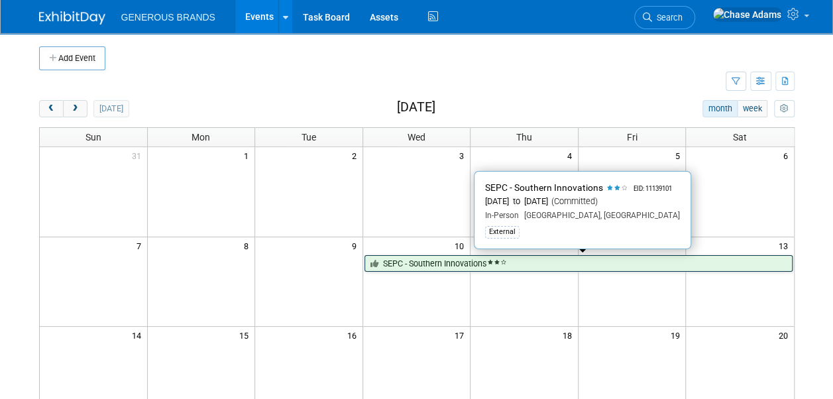
click at [428, 257] on link "SEPC - Southern Innovations" at bounding box center [579, 263] width 428 height 17
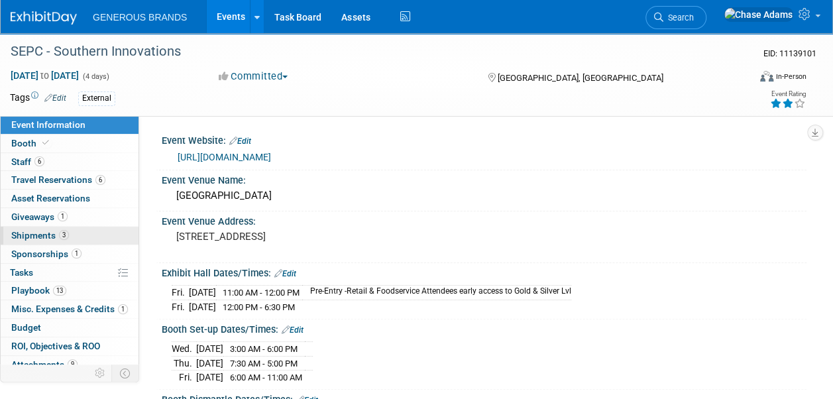
click at [30, 235] on span "Shipments 3" at bounding box center [40, 235] width 58 height 11
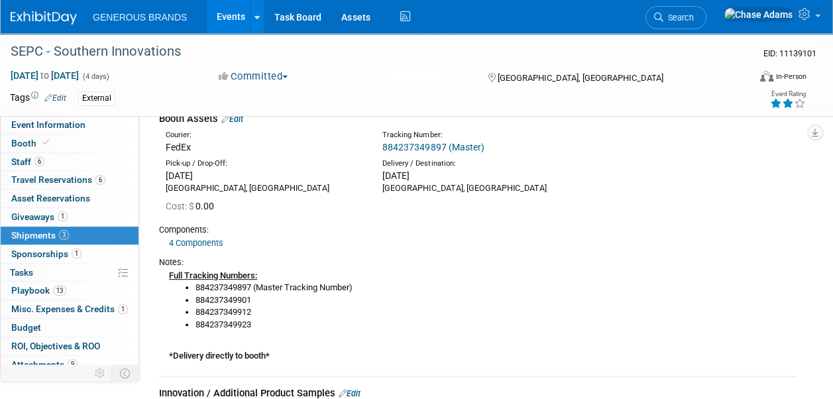
scroll to position [68, 0]
click at [190, 241] on link "4 Components" at bounding box center [196, 244] width 54 height 10
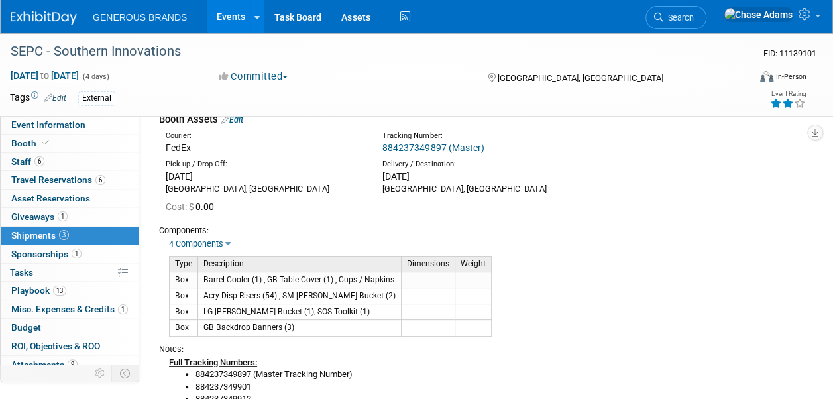
drag, startPoint x: 324, startPoint y: 326, endPoint x: 171, endPoint y: 274, distance: 161.6
click at [171, 274] on tbody "Type Description Dimensions Weight Box Box Box Box" at bounding box center [331, 296] width 322 height 80
copy tbody "Box Barrel Cooler (1) , GB Table Cover (1) , Cups / Napkins Box Acry Disp Riser…"
